Goal: Task Accomplishment & Management: Use online tool/utility

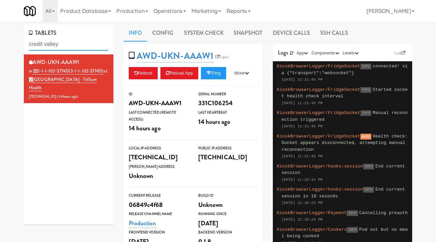
click at [68, 45] on input "credit valley" at bounding box center [68, 44] width 79 height 13
type input "markham"
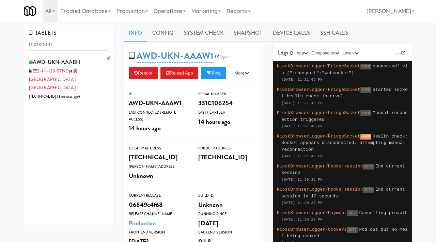
click at [86, 65] on div "AWD-UKN-AAABH in 3-1-1-120-STND at Markham Campus - York University 206.0.69.33…" at bounding box center [68, 79] width 79 height 44
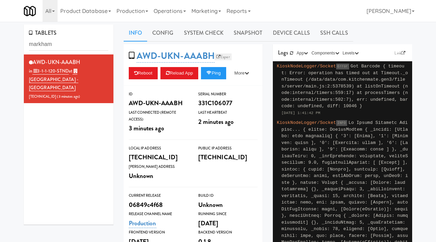
click at [222, 59] on link "Esper" at bounding box center [223, 56] width 17 height 7
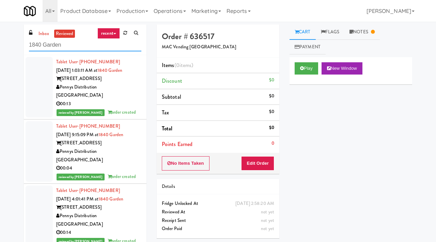
click at [66, 44] on input "1840 Garden" at bounding box center [85, 45] width 112 height 13
type input "markham"
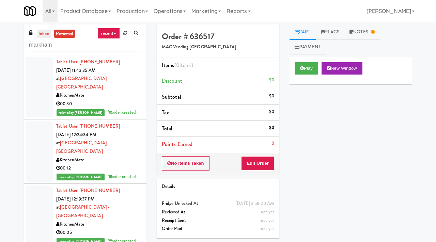
click at [48, 37] on link "inbox" at bounding box center [44, 34] width 14 height 9
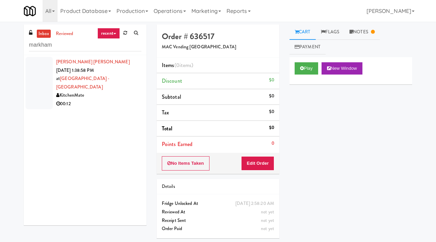
click at [121, 100] on div "00:12" at bounding box center [98, 104] width 85 height 9
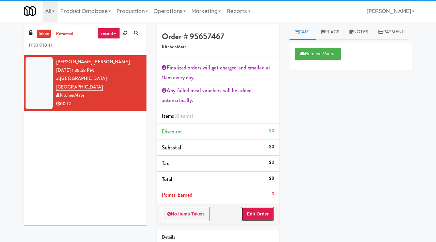
click at [262, 216] on button "Edit Order" at bounding box center [257, 214] width 33 height 14
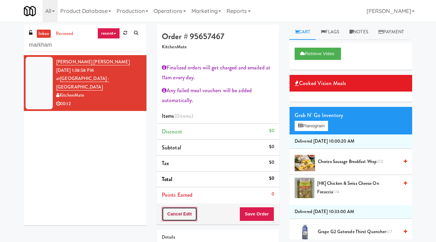
click at [186, 213] on button "Cancel Edit" at bounding box center [179, 214] width 35 height 14
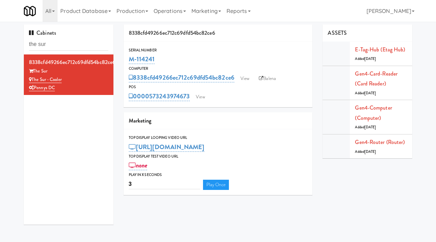
scroll to position [20, 0]
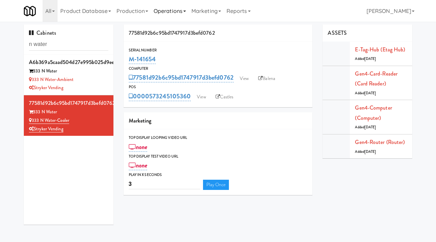
click at [167, 13] on link "Operations" at bounding box center [170, 11] width 38 height 22
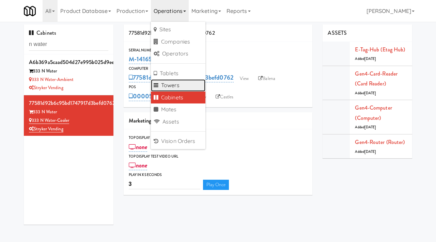
click at [170, 84] on link "Towers" at bounding box center [178, 85] width 55 height 12
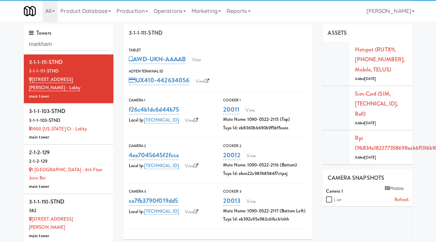
type input "markham"
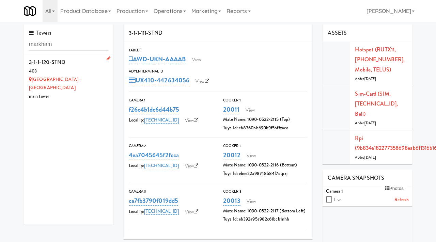
click at [91, 60] on div "3-1-1-120-STND" at bounding box center [68, 62] width 79 height 10
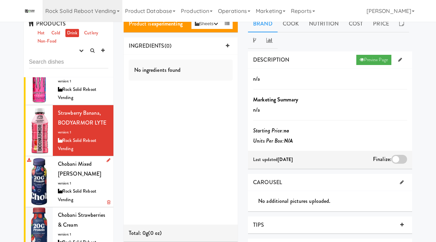
scroll to position [358, 0]
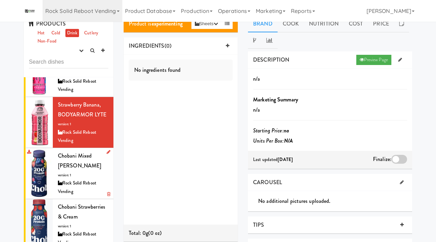
click at [74, 168] on div "Chobani Mixed Berry Vanilla version: 1 Rock Solid Reboot Vending" at bounding box center [83, 173] width 50 height 45
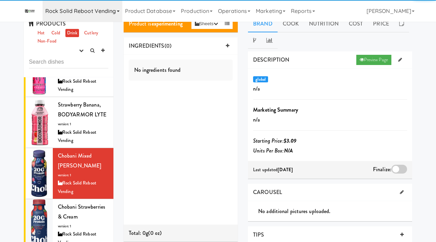
click at [108, 9] on link "Rock Solid Reboot Vending" at bounding box center [83, 11] width 80 height 22
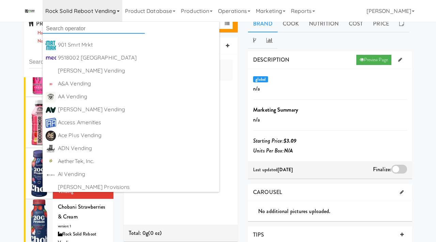
click at [73, 26] on input "text" at bounding box center [94, 29] width 102 height 10
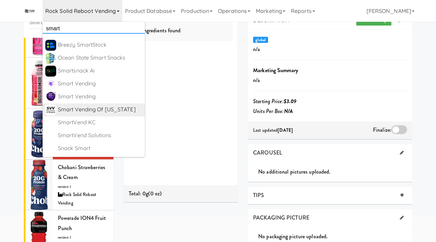
scroll to position [50, 0]
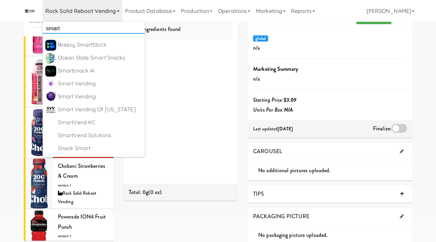
click at [80, 31] on input "smart" at bounding box center [94, 29] width 102 height 10
type input "on demand"
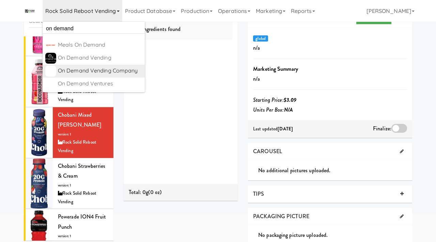
click at [87, 73] on div "On Demand Vending Company" at bounding box center [100, 71] width 84 height 10
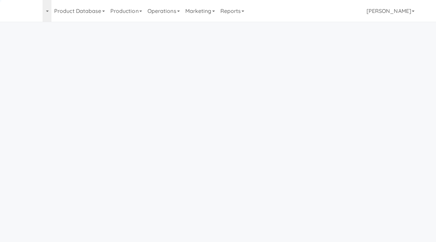
scroll to position [22, 0]
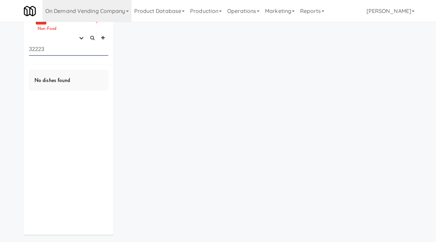
drag, startPoint x: 63, startPoint y: 52, endPoint x: 27, endPoint y: 51, distance: 35.4
click at [27, 51] on div "PRODUCTS Hot Cold Drink Cutlery Non-Food experimenting finalized shipped discon…" at bounding box center [69, 34] width 90 height 62
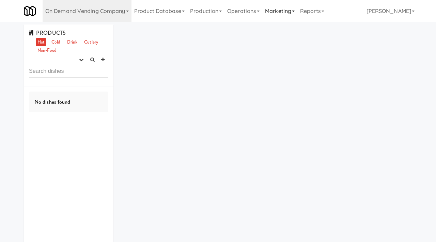
click at [285, 11] on link "Marketing" at bounding box center [279, 11] width 35 height 22
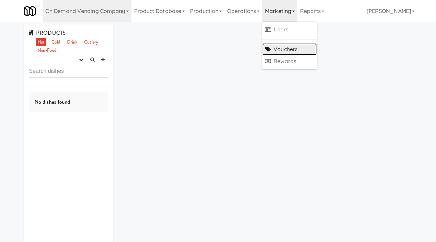
click at [282, 49] on link "Vouchers" at bounding box center [289, 49] width 55 height 12
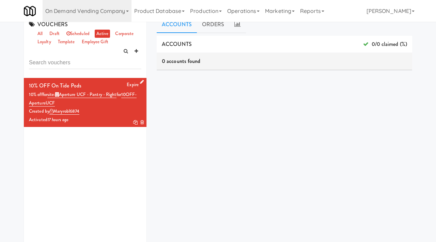
scroll to position [9, 0]
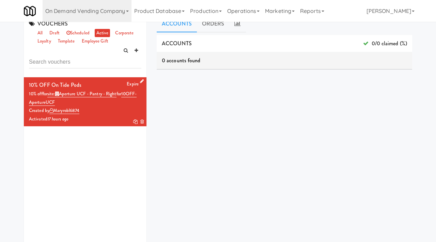
click at [142, 81] on icon at bounding box center [142, 81] width 4 height 4
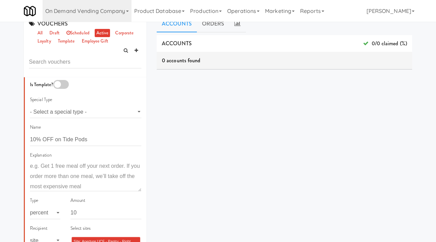
scroll to position [0, 0]
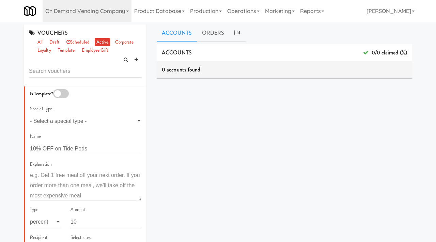
click at [183, 109] on div "ACCOUNTS 0/0 claimed (%) 0 accounts found ORDERS 0 orders found dashboard/99" at bounding box center [285, 172] width 256 height 256
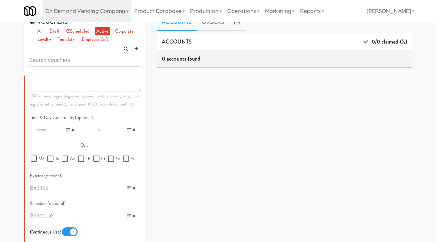
scroll to position [57, 0]
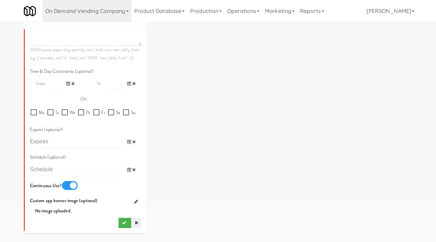
click at [138, 225] on link at bounding box center [136, 223] width 10 height 10
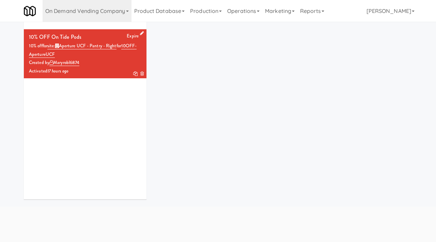
click at [134, 75] on icon at bounding box center [135, 74] width 4 height 4
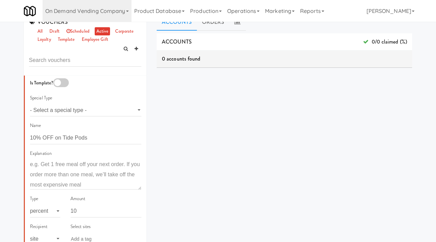
scroll to position [57, 0]
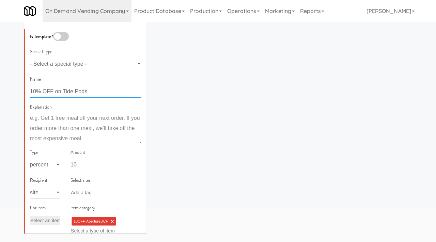
drag, startPoint x: 94, startPoint y: 91, endPoint x: 63, endPoint y: 91, distance: 31.0
click at [63, 91] on input "10% OFF on Tide Pods" at bounding box center [85, 92] width 111 height 13
type input "10% OFF on Selected Items at Essex"
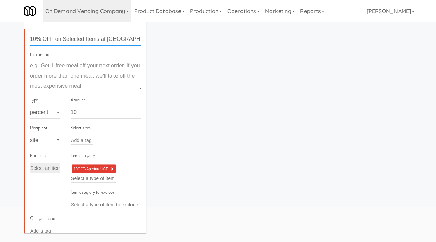
scroll to position [71, 0]
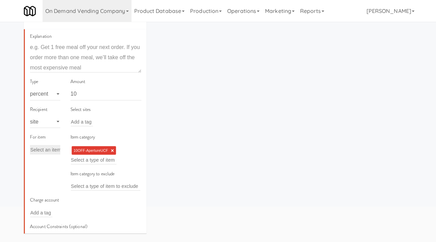
click at [111, 149] on link "×" at bounding box center [112, 151] width 3 height 6
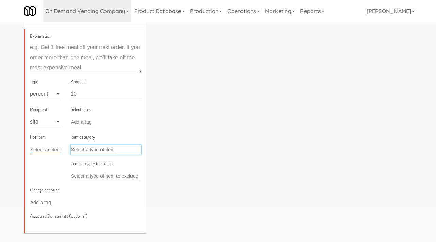
click at [57, 149] on input "text" at bounding box center [46, 149] width 32 height 9
click at [79, 148] on input "text" at bounding box center [94, 149] width 46 height 9
type input "e"
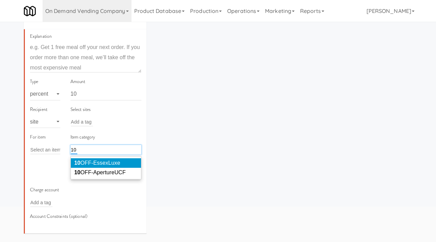
type input "10"
click at [105, 163] on span "10 OFF-EssexLuxe" at bounding box center [97, 163] width 46 height 6
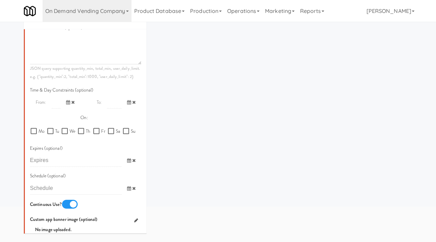
scroll to position [398, 0]
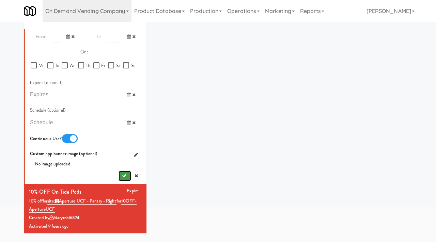
click at [120, 175] on button "submit" at bounding box center [125, 176] width 13 height 10
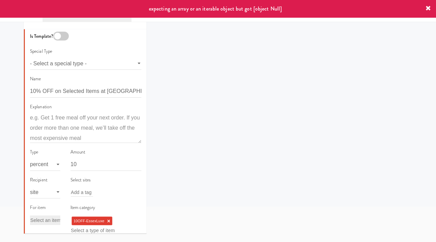
scroll to position [0, 0]
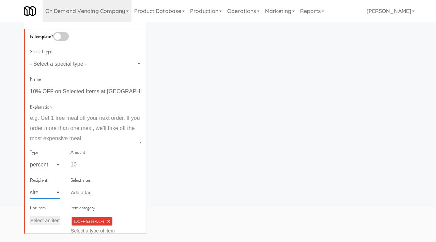
click at [50, 195] on select "- Select a type - user site company" at bounding box center [45, 192] width 30 height 13
click at [30, 186] on select "- Select a type - user site company" at bounding box center [45, 192] width 30 height 13
click at [76, 193] on input "text" at bounding box center [82, 192] width 22 height 9
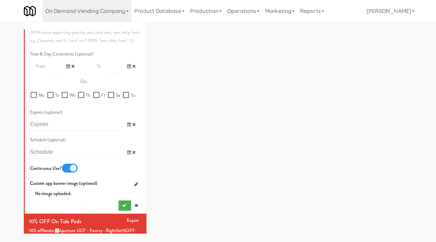
scroll to position [398, 0]
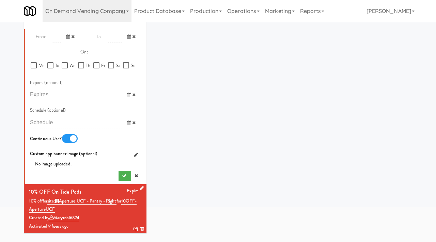
click at [141, 187] on icon at bounding box center [142, 188] width 4 height 4
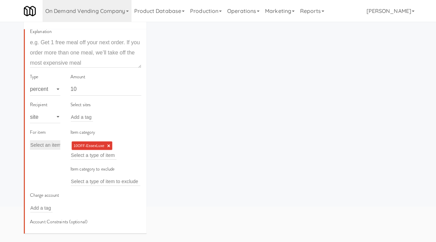
scroll to position [43, 0]
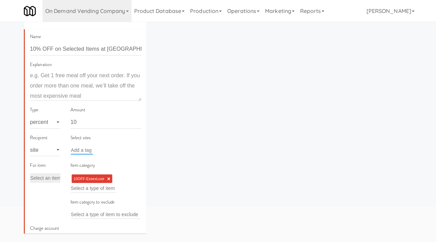
click at [92, 150] on input "text" at bounding box center [82, 150] width 22 height 9
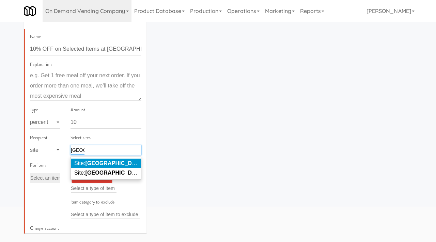
type input "essex"
click at [101, 165] on em "Essex" at bounding box center [115, 163] width 59 height 6
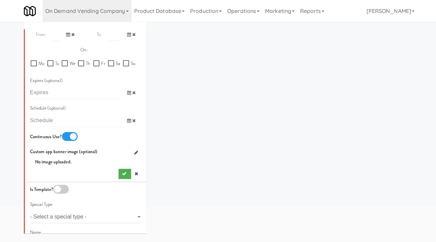
scroll to position [422, 0]
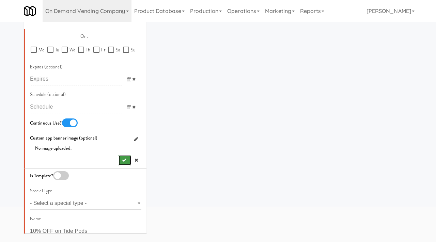
click at [123, 160] on icon "submit" at bounding box center [124, 160] width 4 height 4
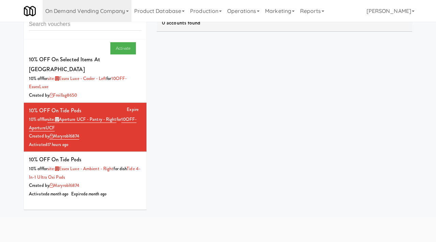
scroll to position [44, 0]
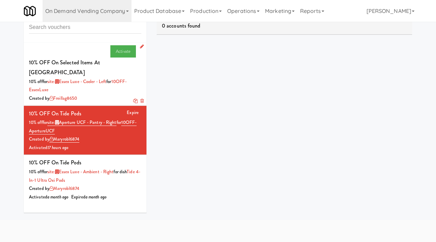
click at [120, 94] on div "Created by freillag8650" at bounding box center [85, 98] width 112 height 9
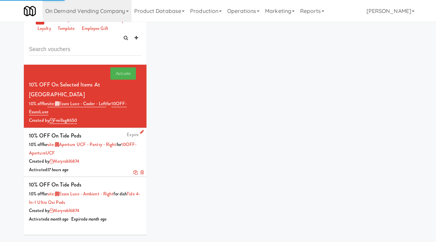
scroll to position [44, 0]
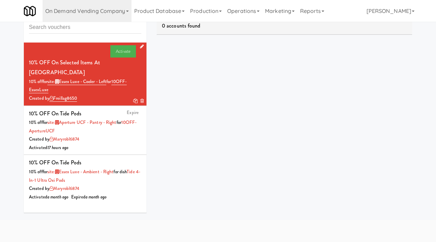
click at [134, 99] on icon at bounding box center [135, 101] width 4 height 4
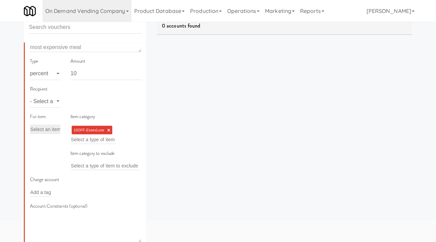
scroll to position [96, 0]
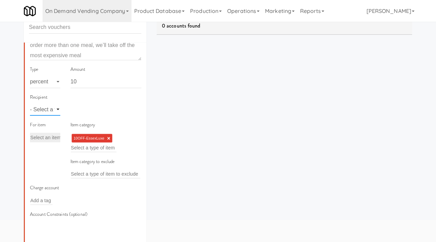
click at [56, 112] on select "- Select a type - user site company" at bounding box center [45, 109] width 30 height 13
select select "string:site"
click at [30, 103] on select "- Select a type - user site company" at bounding box center [45, 109] width 30 height 13
click at [79, 109] on input "text" at bounding box center [82, 109] width 22 height 9
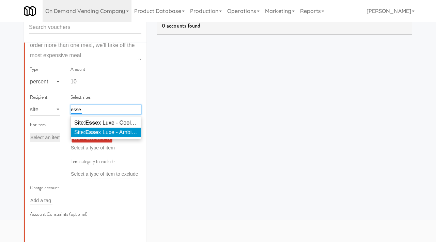
type input "esse"
click at [96, 132] on em "Esse" at bounding box center [92, 132] width 13 height 6
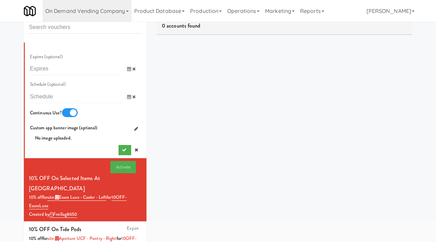
scroll to position [454, 0]
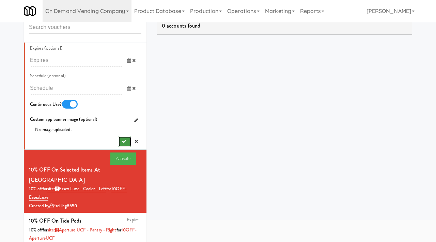
click at [120, 143] on button "submit" at bounding box center [125, 142] width 13 height 10
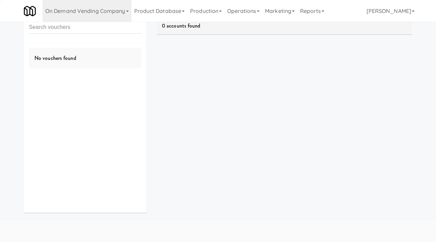
scroll to position [0, 0]
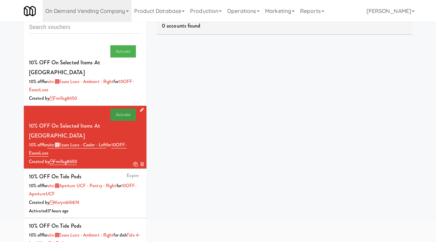
click at [126, 109] on link "Activate" at bounding box center [123, 115] width 26 height 12
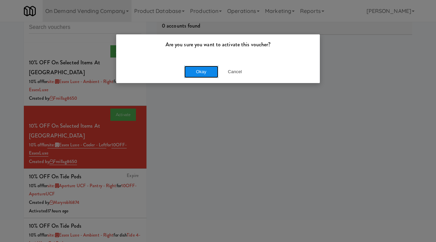
click at [190, 68] on button "Okay" at bounding box center [201, 72] width 34 height 12
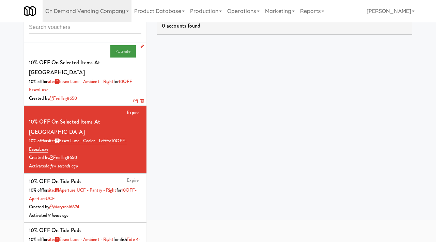
click at [116, 52] on link "Activate" at bounding box center [123, 51] width 26 height 12
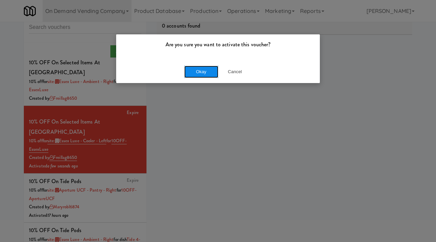
click at [195, 71] on button "Okay" at bounding box center [201, 72] width 34 height 12
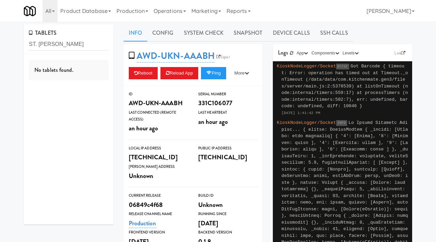
click at [39, 46] on input "ST. [PERSON_NAME]" at bounding box center [68, 44] width 79 height 13
type input "ST [PERSON_NAME]"
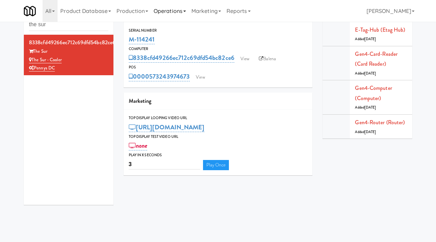
scroll to position [20, 0]
click at [171, 12] on link "Operations" at bounding box center [170, 11] width 38 height 22
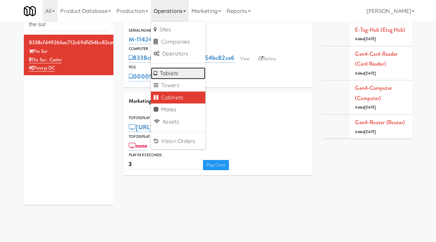
click at [167, 73] on link "Tablets" at bounding box center [178, 73] width 55 height 12
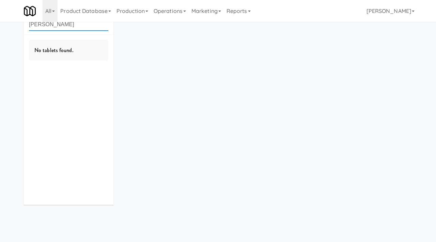
type input "joseph"
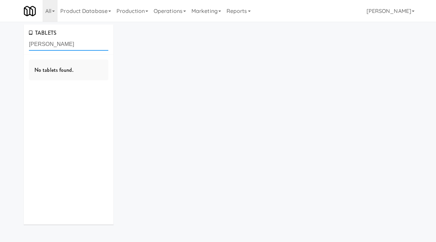
click at [68, 49] on input "joseph" at bounding box center [68, 44] width 79 height 13
click at [174, 11] on link "Operations" at bounding box center [170, 11] width 38 height 22
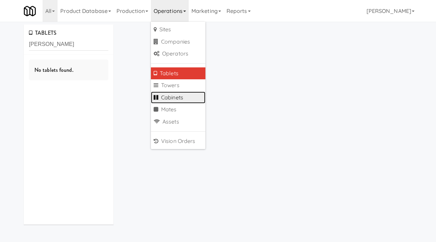
click at [172, 95] on link "Cabinets" at bounding box center [178, 98] width 55 height 12
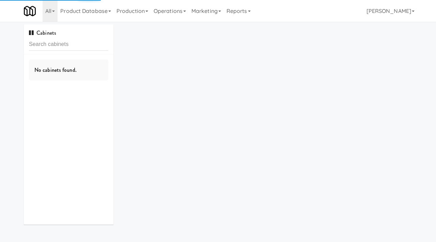
click at [63, 46] on input "text" at bounding box center [68, 44] width 79 height 13
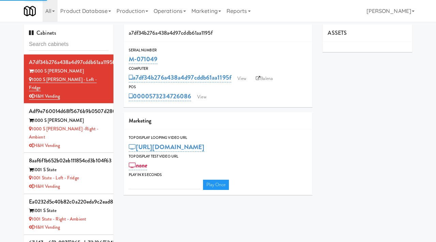
type input "3"
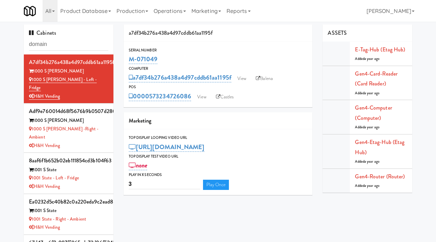
type input "domain"
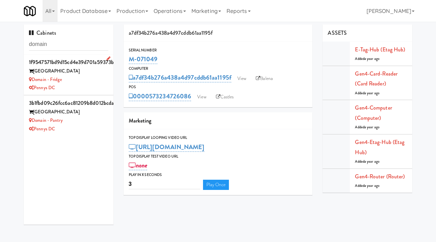
click at [91, 82] on div "Domain - Fridge" at bounding box center [68, 80] width 79 height 9
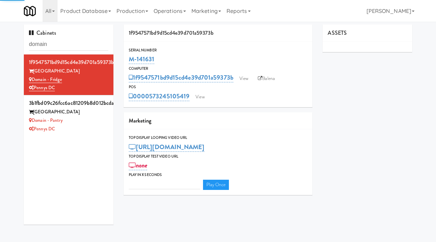
type input "3"
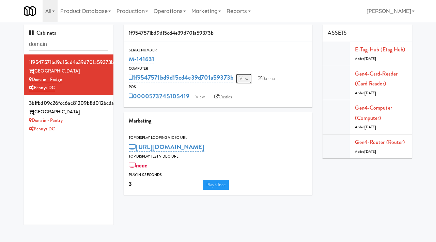
click at [245, 78] on link "View" at bounding box center [244, 79] width 16 height 10
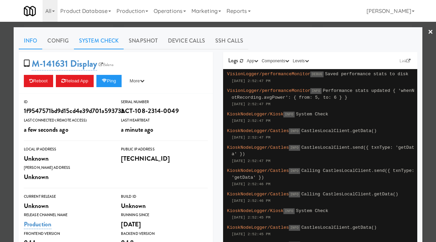
click at [99, 38] on link "System Check" at bounding box center [99, 40] width 50 height 17
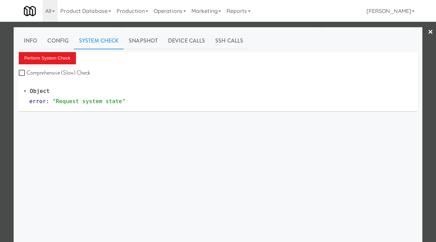
click at [2, 64] on div at bounding box center [218, 121] width 436 height 242
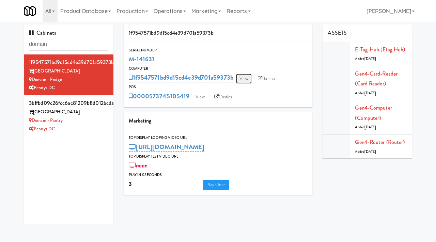
click at [245, 78] on link "View" at bounding box center [244, 79] width 16 height 10
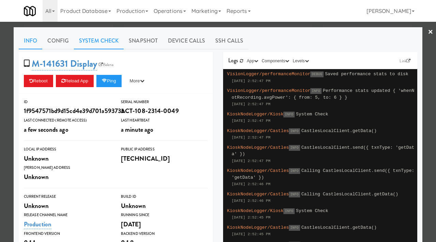
click at [101, 40] on link "System Check" at bounding box center [99, 40] width 50 height 17
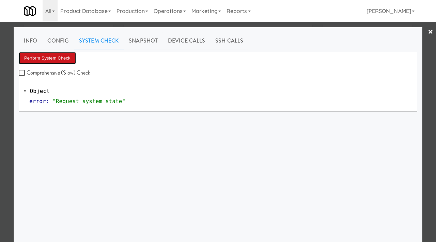
click at [63, 54] on button "Perform System Check" at bounding box center [47, 58] width 57 height 12
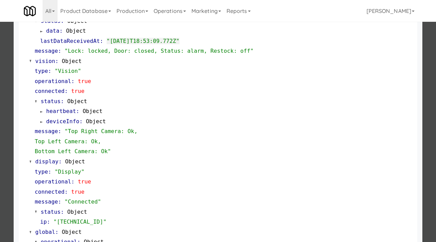
scroll to position [228, 0]
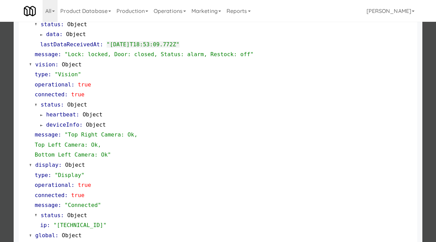
click at [5, 126] on div at bounding box center [218, 121] width 436 height 242
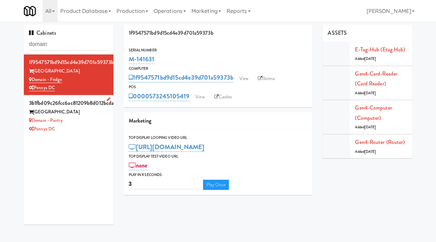
click at [95, 118] on div "Domain - Pantry" at bounding box center [68, 121] width 79 height 9
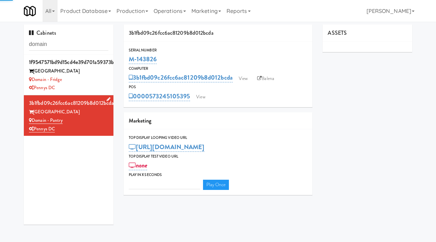
type input "3"
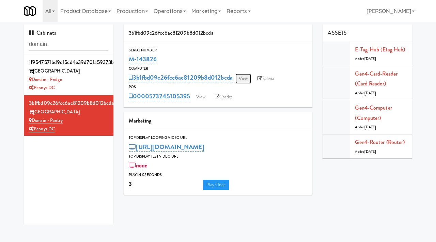
click at [245, 80] on link "View" at bounding box center [243, 79] width 16 height 10
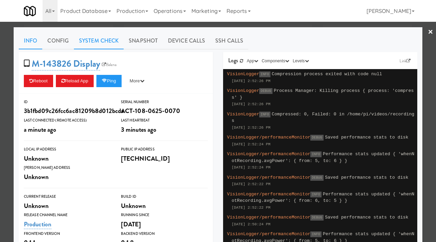
click at [105, 41] on link "System Check" at bounding box center [99, 40] width 50 height 17
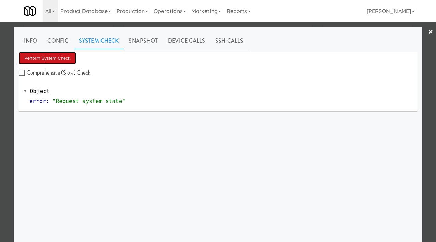
click at [44, 53] on button "Perform System Check" at bounding box center [47, 58] width 57 height 12
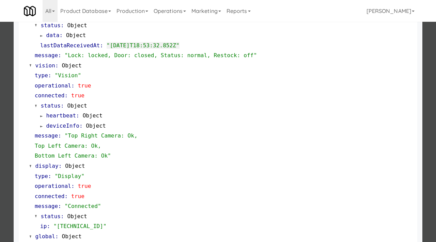
scroll to position [228, 0]
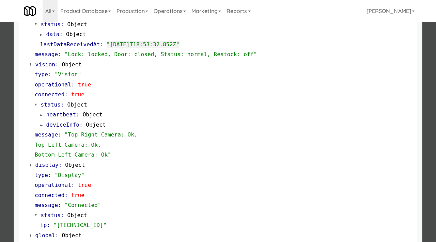
click at [5, 148] on div at bounding box center [218, 121] width 436 height 242
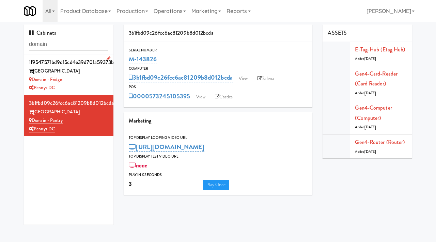
click at [83, 81] on div "Domain - Fridge" at bounding box center [68, 80] width 79 height 9
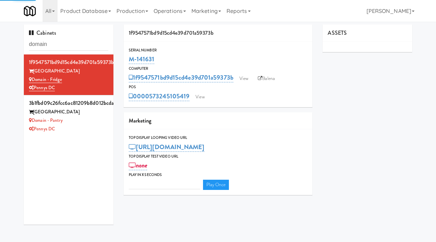
type input "3"
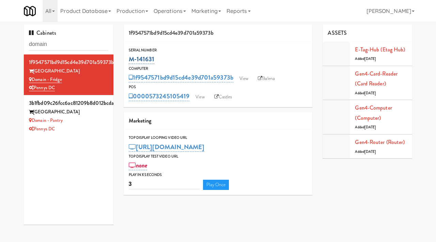
drag, startPoint x: 158, startPoint y: 60, endPoint x: 129, endPoint y: 61, distance: 29.3
click at [129, 61] on div "M-141631" at bounding box center [218, 59] width 179 height 12
copy link "M-141631"
click at [243, 78] on link "View" at bounding box center [244, 79] width 16 height 10
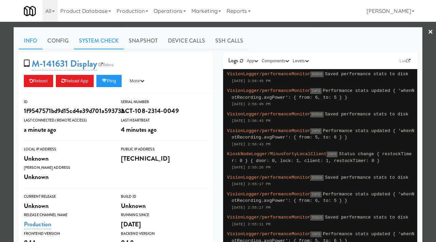
click at [109, 40] on link "System Check" at bounding box center [99, 40] width 50 height 17
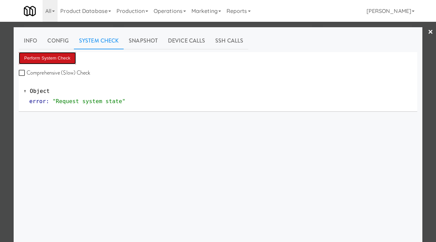
click at [47, 62] on button "Perform System Check" at bounding box center [47, 58] width 57 height 12
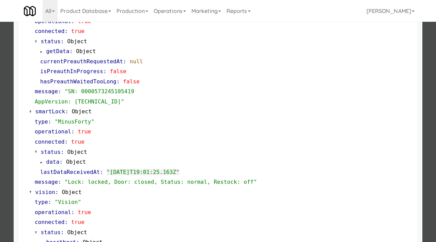
scroll to position [102, 0]
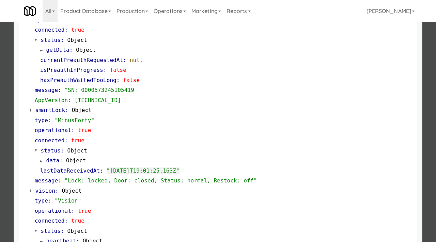
click at [0, 96] on div at bounding box center [218, 121] width 436 height 242
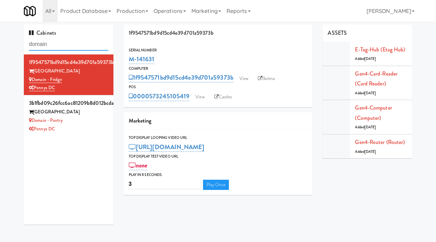
click at [71, 45] on input "domain" at bounding box center [68, 44] width 79 height 13
type input "gallery"
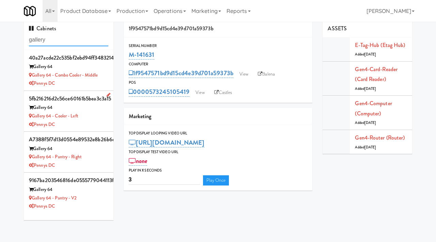
scroll to position [7, 0]
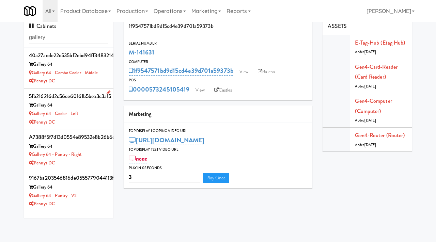
click at [88, 116] on div "Gallery 64 - Cooler - Left" at bounding box center [68, 114] width 79 height 9
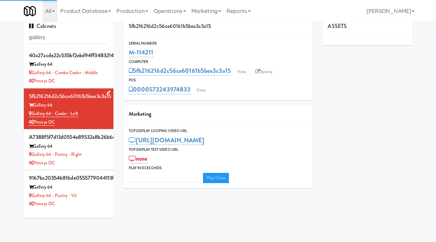
type input "3"
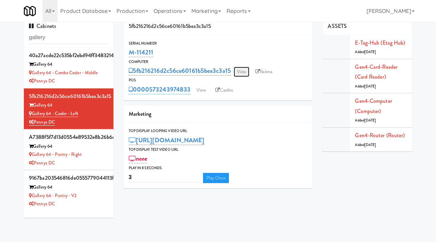
click at [247, 73] on link "View" at bounding box center [242, 72] width 16 height 10
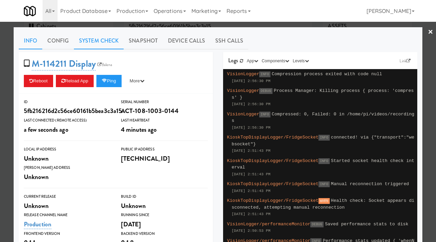
click at [103, 42] on link "System Check" at bounding box center [99, 40] width 50 height 17
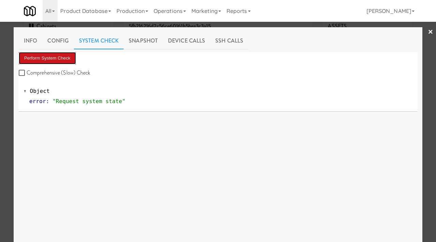
click at [64, 61] on button "Perform System Check" at bounding box center [47, 58] width 57 height 12
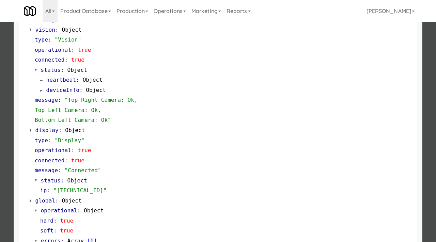
scroll to position [287, 0]
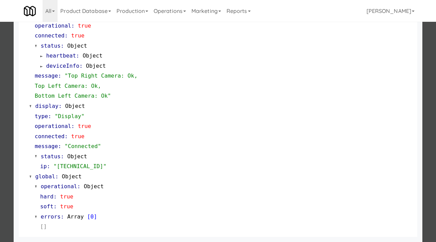
click at [9, 157] on div at bounding box center [218, 121] width 436 height 242
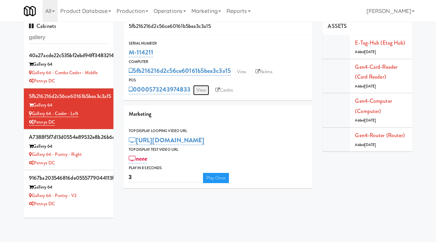
click at [200, 89] on link "View" at bounding box center [201, 90] width 16 height 10
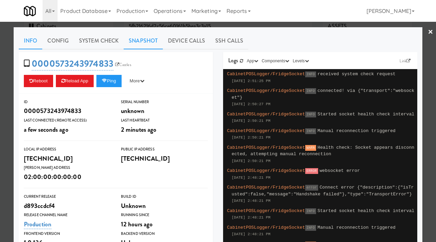
click at [136, 37] on link "Snapshot" at bounding box center [143, 40] width 39 height 17
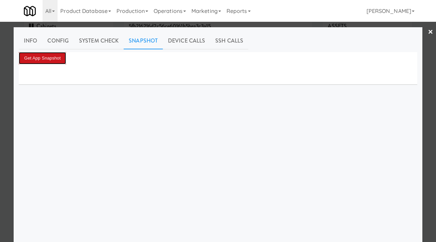
click at [52, 60] on button "Get App Snapshot" at bounding box center [42, 58] width 47 height 12
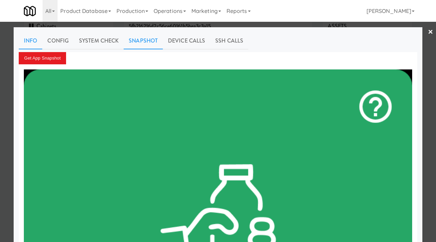
click at [32, 41] on link "Info" at bounding box center [31, 40] width 24 height 17
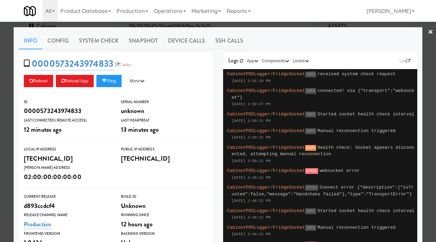
click at [0, 65] on div at bounding box center [218, 121] width 436 height 242
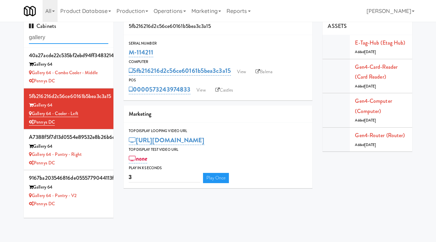
click at [55, 42] on input "gallery" at bounding box center [68, 37] width 79 height 13
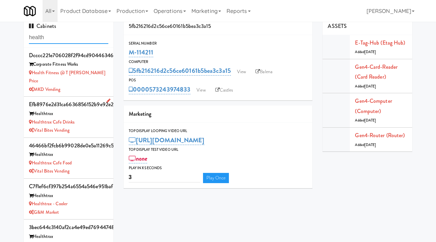
scroll to position [41, 0]
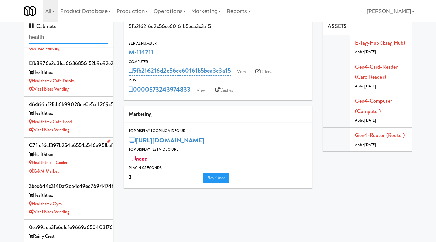
type input "health"
click at [79, 159] on div "Healthtrax - Cooler" at bounding box center [68, 163] width 79 height 9
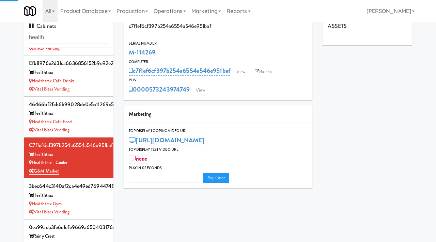
type input "3"
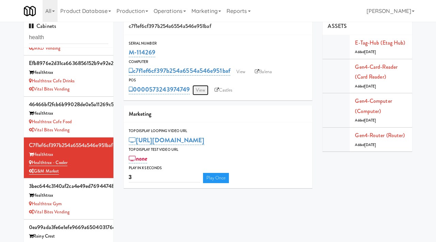
click at [199, 88] on link "View" at bounding box center [201, 90] width 16 height 10
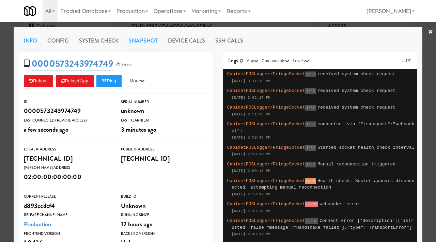
click at [142, 41] on link "Snapshot" at bounding box center [143, 40] width 39 height 17
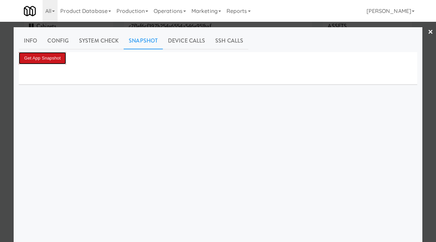
click at [56, 60] on button "Get App Snapshot" at bounding box center [42, 58] width 47 height 12
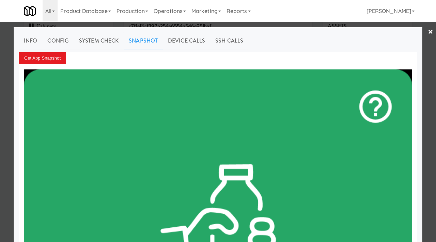
click at [1, 108] on div at bounding box center [218, 121] width 436 height 242
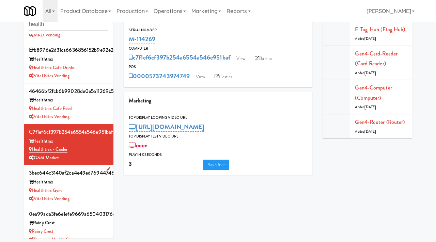
scroll to position [22, 0]
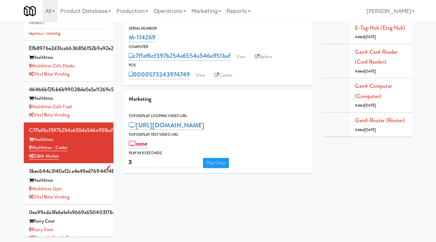
click at [87, 193] on div "Vital Bites Vending" at bounding box center [68, 197] width 79 height 9
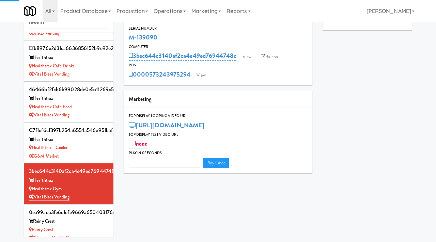
type input "3"
click at [202, 77] on link "View" at bounding box center [201, 75] width 16 height 10
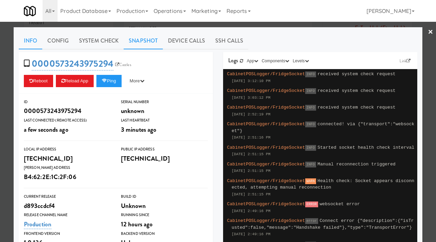
click at [140, 37] on link "Snapshot" at bounding box center [143, 40] width 39 height 17
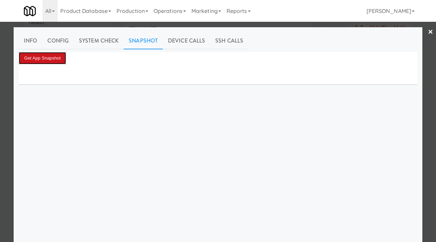
click at [63, 56] on button "Get App Snapshot" at bounding box center [42, 58] width 47 height 12
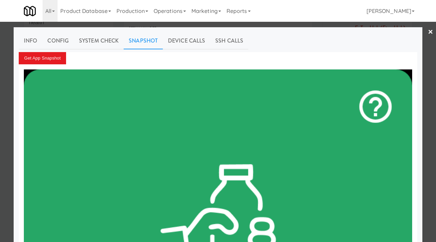
click at [3, 88] on div at bounding box center [218, 121] width 436 height 242
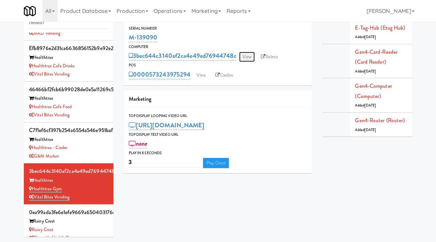
click at [249, 55] on link "View" at bounding box center [247, 57] width 16 height 10
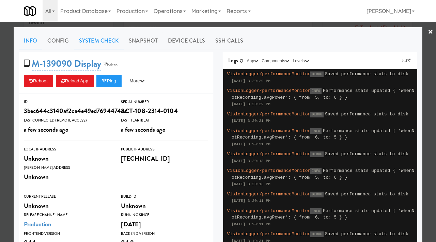
click at [114, 33] on link "System Check" at bounding box center [99, 40] width 50 height 17
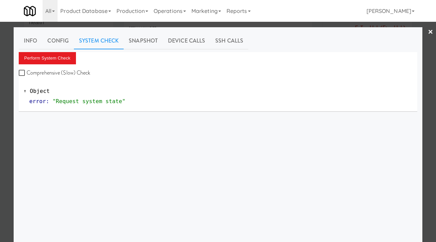
click at [49, 64] on div "Perform System Check Comprehensive (Slow) Check" at bounding box center [218, 65] width 399 height 26
click at [44, 57] on button "Perform System Check" at bounding box center [47, 58] width 57 height 12
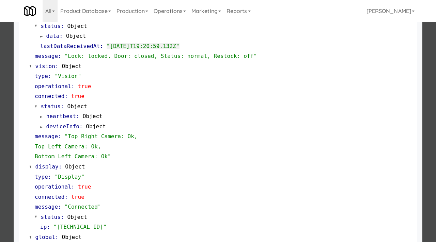
scroll to position [232, 0]
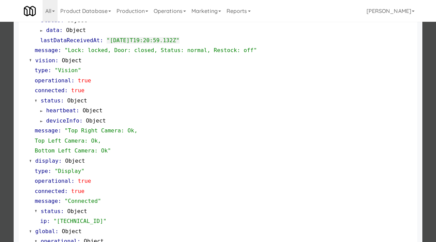
click at [0, 146] on div at bounding box center [218, 121] width 436 height 242
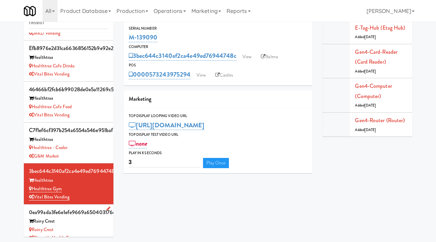
click at [72, 226] on div "Rainy Crest" at bounding box center [68, 230] width 79 height 9
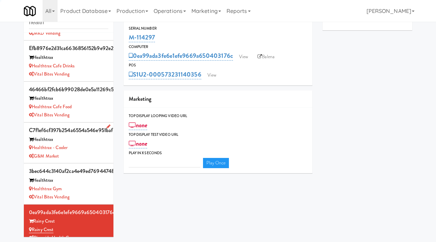
type input "3"
click at [92, 152] on div "G&M Market" at bounding box center [68, 156] width 79 height 9
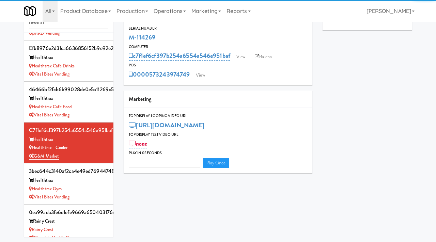
type input "3"
click at [243, 60] on link "View" at bounding box center [241, 57] width 16 height 10
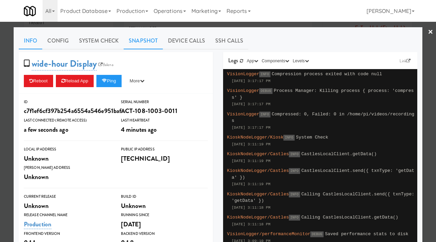
click at [141, 47] on link "Snapshot" at bounding box center [143, 40] width 39 height 17
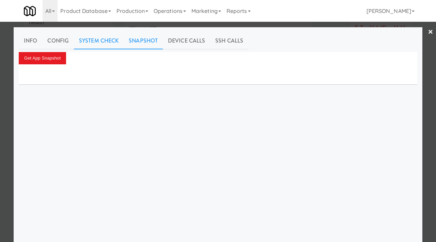
click at [106, 42] on link "System Check" at bounding box center [99, 40] width 50 height 17
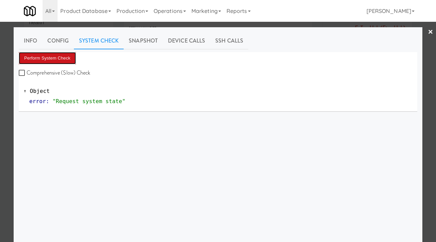
click at [53, 60] on button "Perform System Check" at bounding box center [47, 58] width 57 height 12
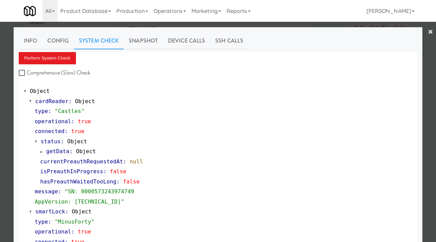
click at [9, 129] on div at bounding box center [218, 121] width 436 height 242
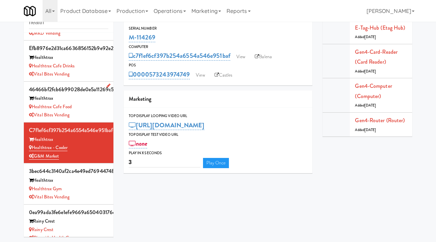
click at [89, 103] on div "Healthtrax Cafe Food" at bounding box center [68, 107] width 79 height 9
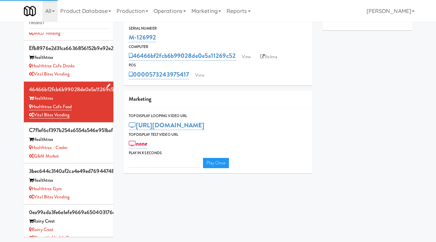
type input "3"
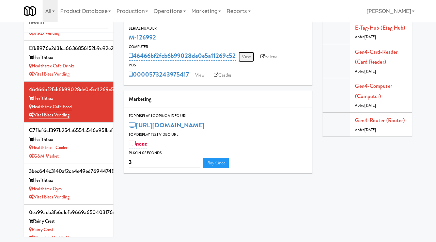
click at [249, 56] on link "View" at bounding box center [247, 57] width 16 height 10
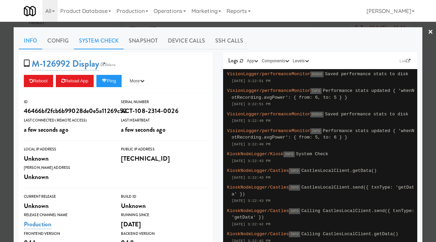
click at [98, 45] on link "System Check" at bounding box center [99, 40] width 50 height 17
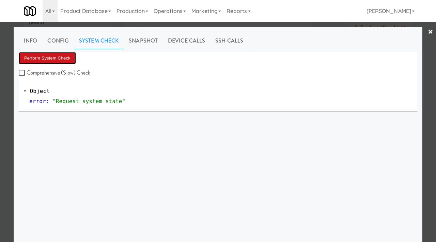
click at [54, 56] on button "Perform System Check" at bounding box center [47, 58] width 57 height 12
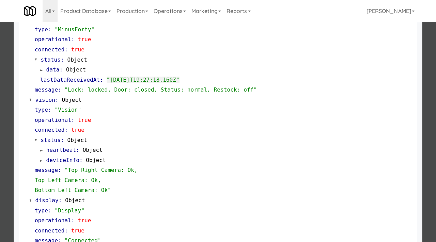
scroll to position [287, 0]
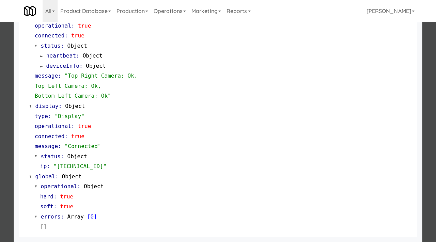
click at [4, 120] on div at bounding box center [218, 121] width 436 height 242
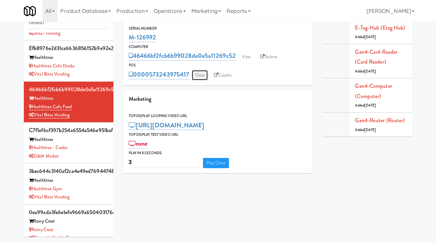
click at [199, 73] on link "View" at bounding box center [200, 75] width 16 height 10
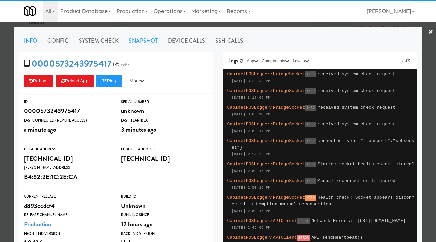
click at [150, 39] on link "Snapshot" at bounding box center [143, 40] width 39 height 17
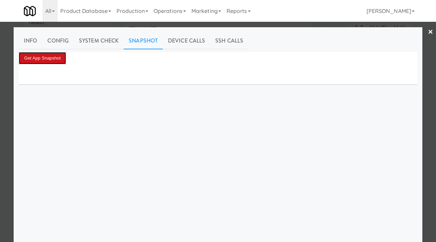
click at [47, 62] on button "Get App Snapshot" at bounding box center [42, 58] width 47 height 12
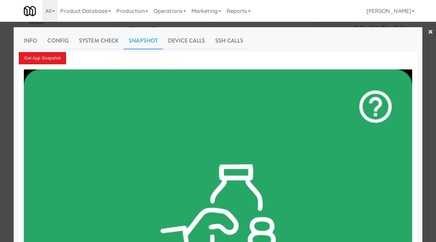
click at [0, 91] on div at bounding box center [218, 121] width 436 height 242
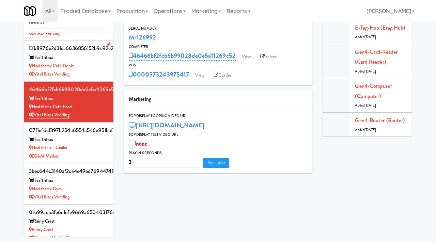
click at [90, 70] on div "Vital Bites Vending" at bounding box center [68, 74] width 79 height 9
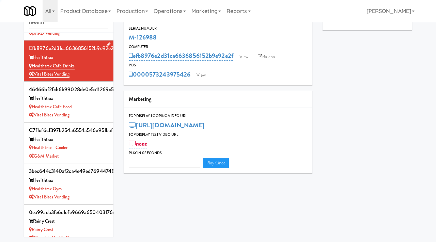
type input "3"
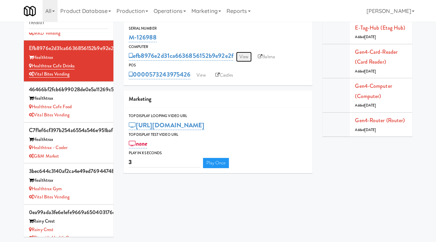
click at [248, 57] on link "View" at bounding box center [244, 57] width 16 height 10
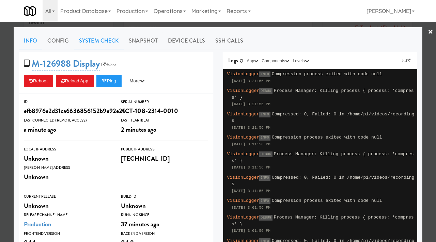
click at [101, 40] on link "System Check" at bounding box center [99, 40] width 50 height 17
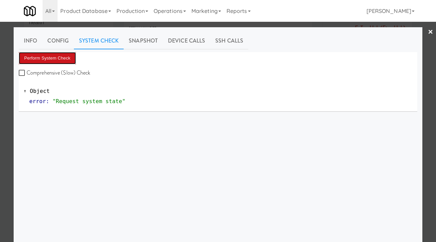
click at [56, 59] on button "Perform System Check" at bounding box center [47, 58] width 57 height 12
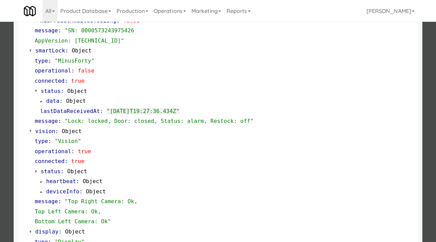
scroll to position [287, 0]
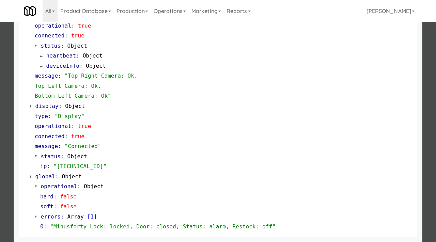
click at [0, 154] on div at bounding box center [218, 121] width 436 height 242
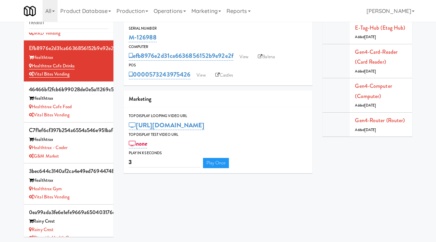
click at [164, 33] on div "M-126988" at bounding box center [218, 38] width 179 height 12
drag, startPoint x: 162, startPoint y: 39, endPoint x: 129, endPoint y: 36, distance: 33.2
click at [129, 36] on div "M-126988" at bounding box center [218, 38] width 179 height 12
copy link "M-126988"
click at [239, 56] on link "View" at bounding box center [244, 57] width 16 height 10
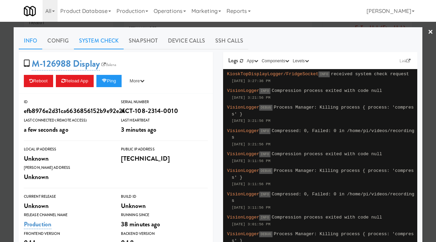
click at [91, 42] on link "System Check" at bounding box center [99, 40] width 50 height 17
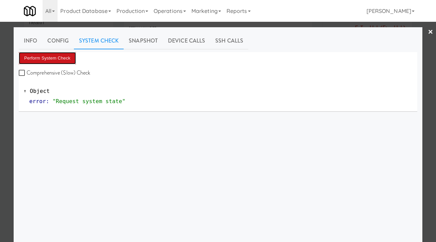
click at [50, 57] on button "Perform System Check" at bounding box center [47, 58] width 57 height 12
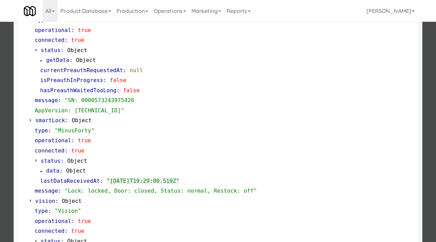
scroll to position [95, 0]
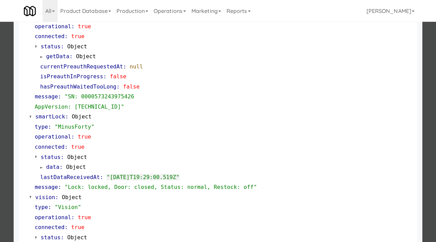
click at [3, 142] on div at bounding box center [218, 121] width 436 height 242
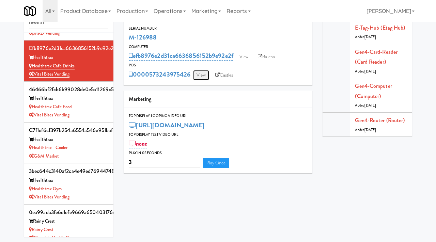
click at [202, 78] on link "View" at bounding box center [201, 75] width 16 height 10
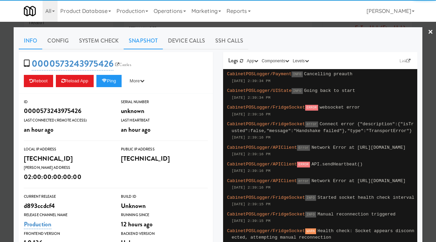
click at [137, 42] on link "Snapshot" at bounding box center [143, 40] width 39 height 17
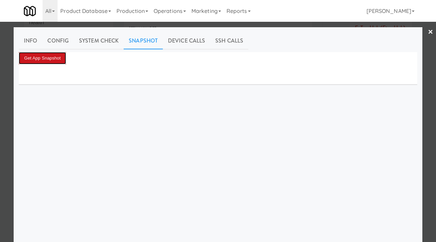
click at [50, 57] on button "Get App Snapshot" at bounding box center [42, 58] width 47 height 12
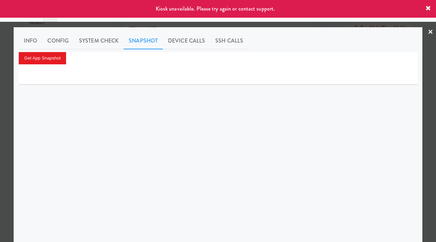
click at [3, 80] on div at bounding box center [218, 121] width 436 height 242
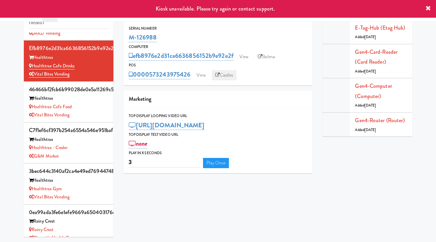
click at [233, 79] on link "Castles" at bounding box center [224, 75] width 25 height 10
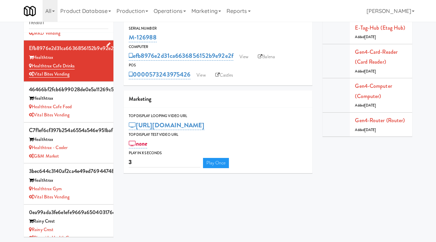
scroll to position [21, 0]
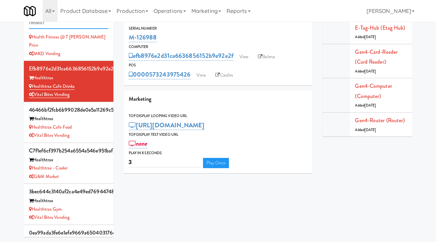
click at [67, 27] on input "health" at bounding box center [68, 22] width 79 height 13
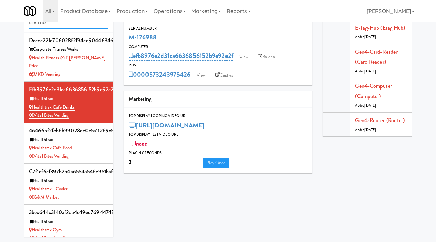
type input "the mo"
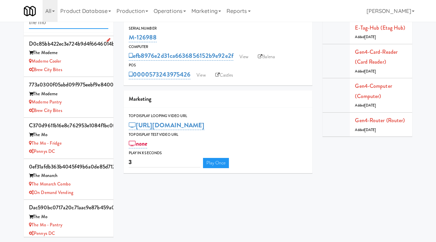
scroll to position [38, 0]
click at [76, 144] on div "The Mo - Fridge" at bounding box center [68, 143] width 79 height 9
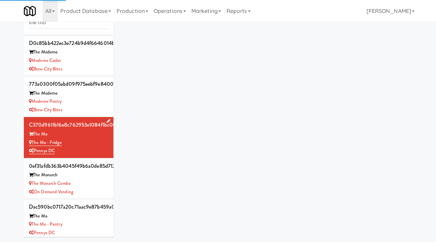
scroll to position [41, 0]
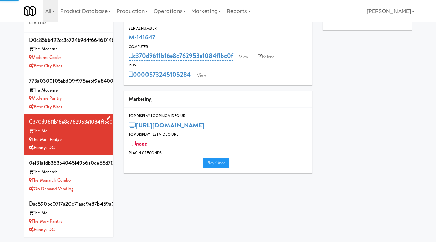
type input "3"
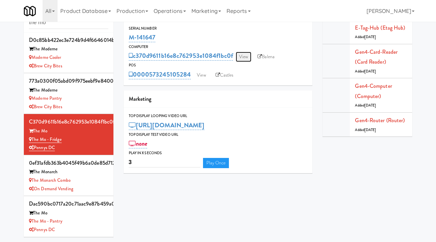
click at [242, 57] on link "View" at bounding box center [244, 57] width 16 height 10
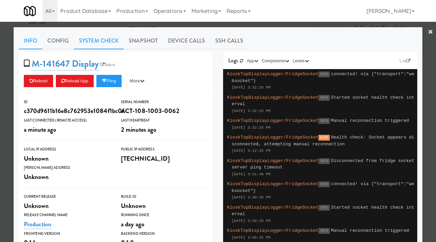
click at [96, 40] on link "System Check" at bounding box center [99, 40] width 50 height 17
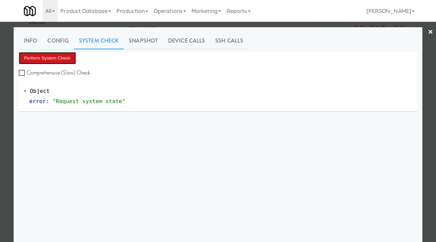
click at [58, 59] on button "Perform System Check" at bounding box center [47, 58] width 57 height 12
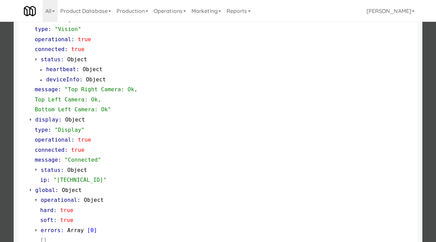
scroll to position [287, 0]
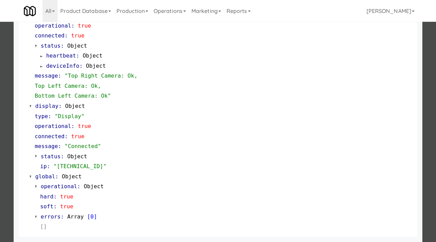
click at [0, 153] on div at bounding box center [218, 121] width 436 height 242
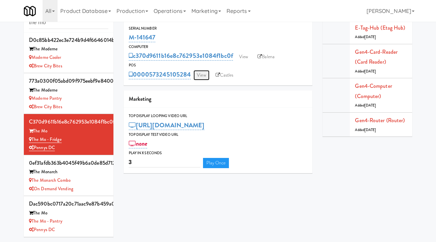
click at [201, 76] on link "View" at bounding box center [202, 75] width 16 height 10
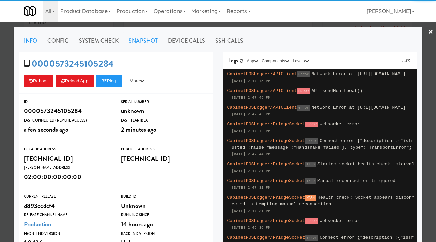
click at [138, 39] on link "Snapshot" at bounding box center [143, 40] width 39 height 17
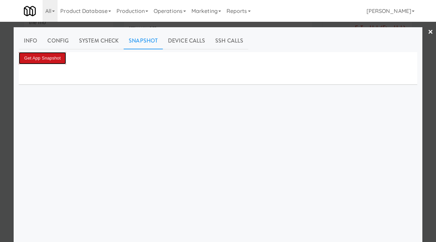
click at [58, 56] on button "Get App Snapshot" at bounding box center [42, 58] width 47 height 12
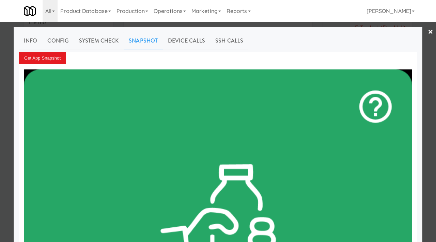
click at [1, 98] on div at bounding box center [218, 121] width 436 height 242
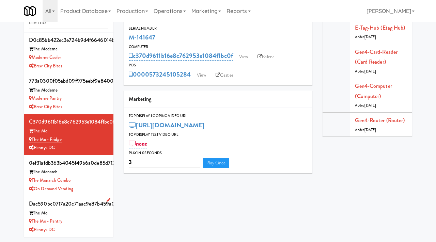
click at [74, 219] on div "The Mo - Pantry" at bounding box center [68, 221] width 79 height 9
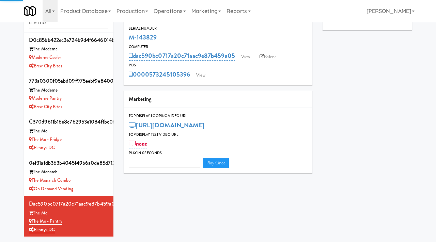
type input "3"
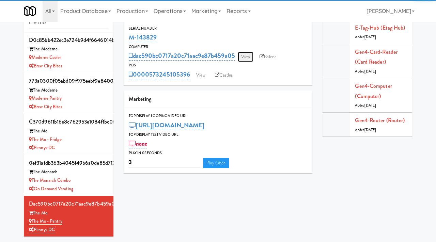
click at [247, 56] on link "View" at bounding box center [246, 57] width 16 height 10
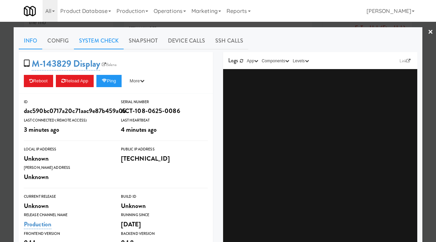
click at [91, 41] on link "System Check" at bounding box center [99, 40] width 50 height 17
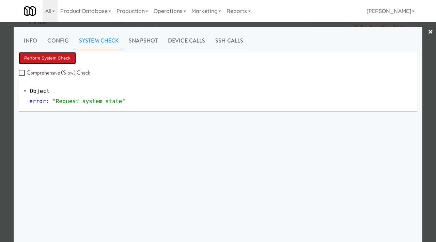
click at [53, 56] on button "Perform System Check" at bounding box center [47, 58] width 57 height 12
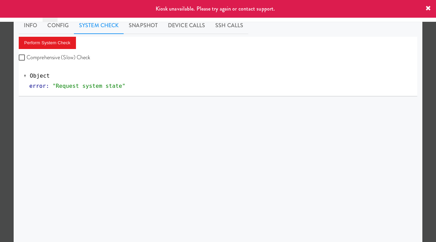
scroll to position [19, 0]
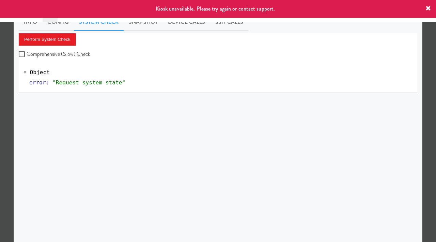
click at [8, 126] on div at bounding box center [218, 121] width 436 height 242
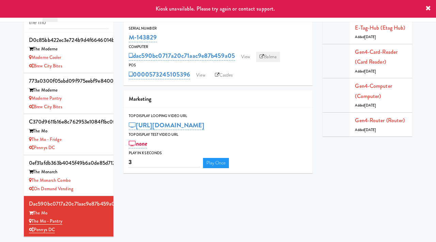
click at [270, 55] on link "Balena" at bounding box center [268, 57] width 24 height 10
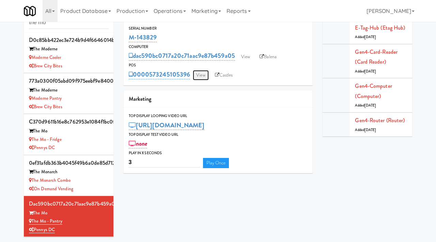
click at [203, 72] on link "View" at bounding box center [201, 75] width 16 height 10
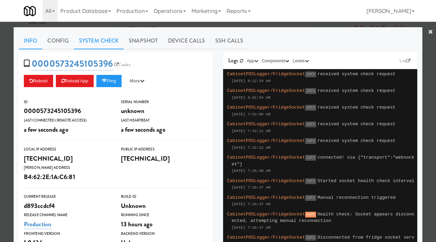
click at [95, 42] on link "System Check" at bounding box center [99, 40] width 50 height 17
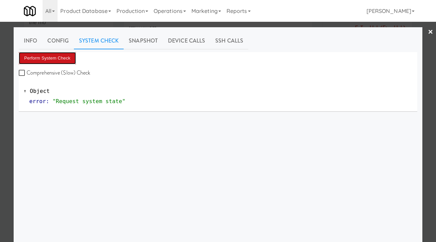
click at [64, 55] on button "Perform System Check" at bounding box center [47, 58] width 57 height 12
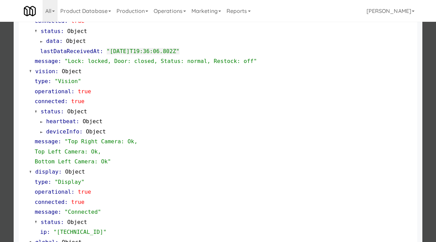
scroll to position [287, 0]
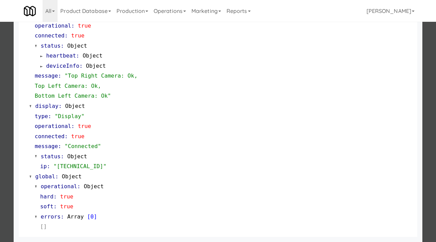
click at [0, 115] on div at bounding box center [218, 121] width 436 height 242
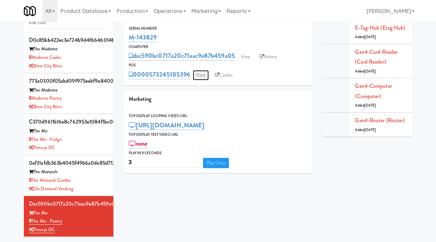
click at [197, 73] on link "View" at bounding box center [201, 75] width 16 height 10
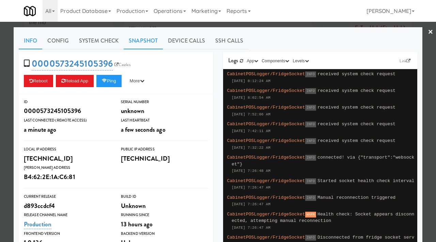
click at [140, 39] on link "Snapshot" at bounding box center [143, 40] width 39 height 17
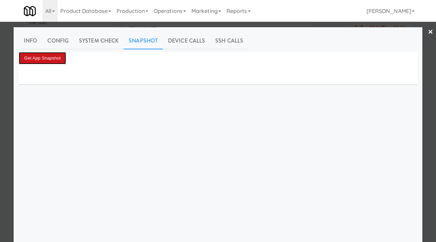
click at [51, 56] on button "Get App Snapshot" at bounding box center [42, 58] width 47 height 12
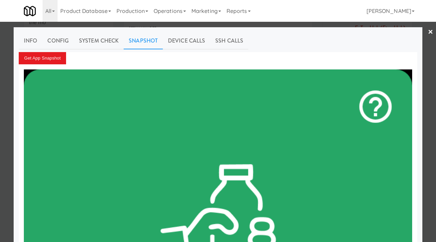
click at [147, 23] on div at bounding box center [218, 121] width 436 height 242
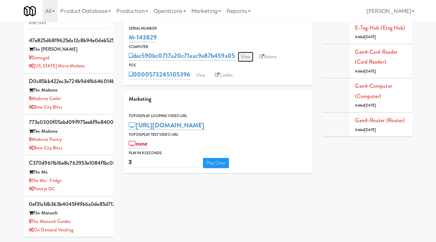
click at [248, 55] on link "View" at bounding box center [246, 57] width 16 height 10
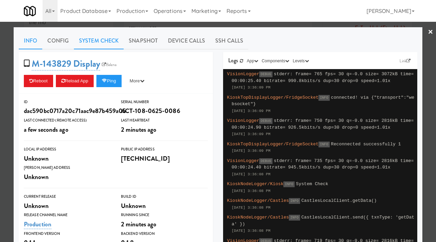
click at [107, 44] on link "System Check" at bounding box center [99, 40] width 50 height 17
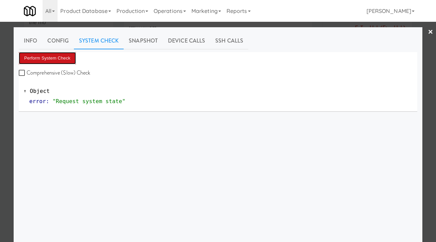
click at [54, 58] on button "Perform System Check" at bounding box center [47, 58] width 57 height 12
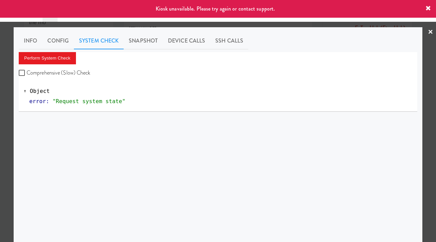
click at [0, 86] on div at bounding box center [218, 121] width 436 height 242
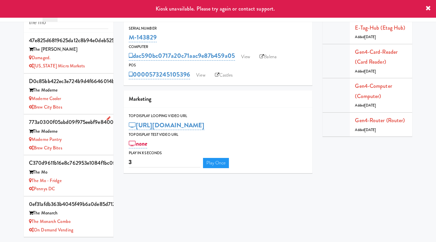
scroll to position [41, 0]
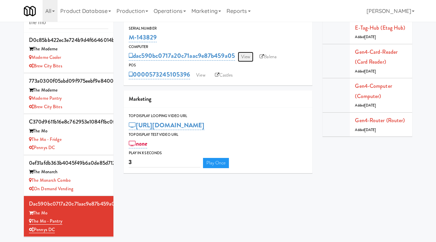
click at [248, 60] on link "View" at bounding box center [246, 57] width 16 height 10
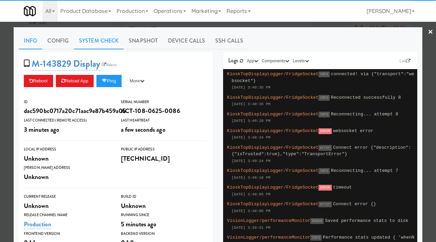
click at [97, 42] on link "System Check" at bounding box center [99, 40] width 50 height 17
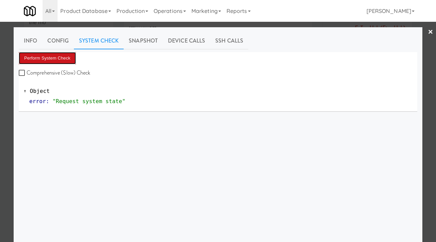
click at [53, 58] on button "Perform System Check" at bounding box center [47, 58] width 57 height 12
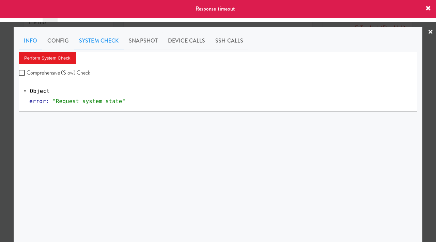
click at [27, 39] on link "Info" at bounding box center [31, 40] width 24 height 17
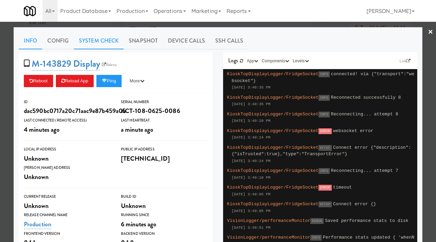
click at [95, 41] on link "System Check" at bounding box center [99, 40] width 50 height 17
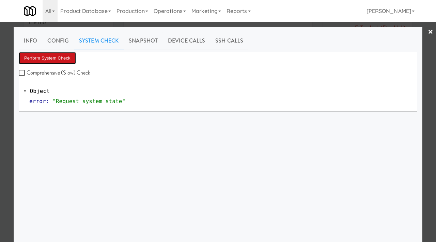
click at [58, 58] on button "Perform System Check" at bounding box center [47, 58] width 57 height 12
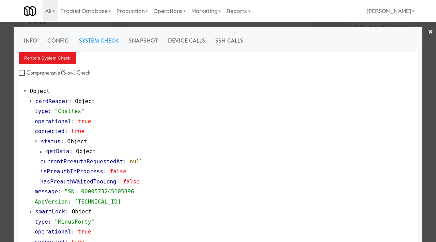
click at [431, 31] on link "×" at bounding box center [430, 32] width 5 height 21
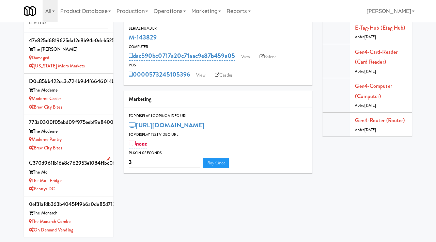
scroll to position [41, 0]
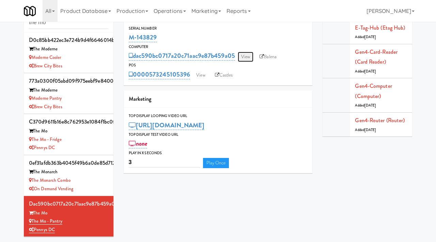
click at [248, 58] on link "View" at bounding box center [246, 57] width 16 height 10
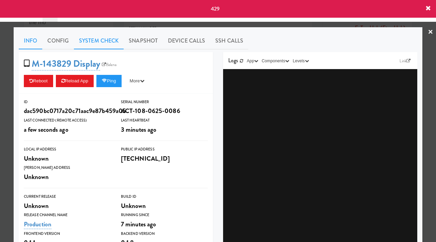
click at [99, 41] on link "System Check" at bounding box center [99, 40] width 50 height 17
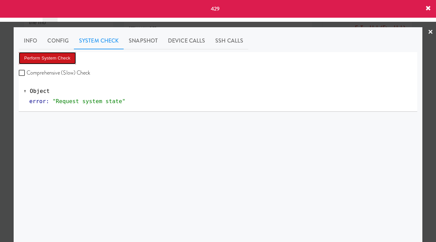
click at [60, 61] on button "Perform System Check" at bounding box center [47, 58] width 57 height 12
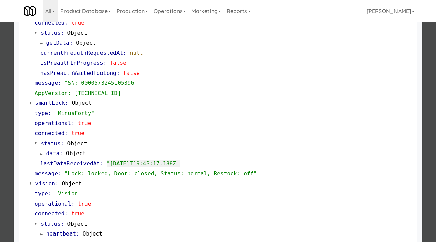
scroll to position [191, 0]
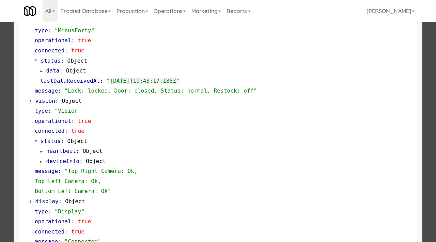
click at [428, 68] on div at bounding box center [218, 121] width 436 height 242
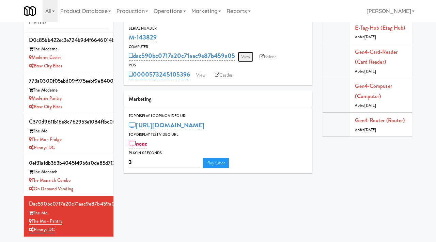
click at [248, 58] on link "View" at bounding box center [246, 57] width 16 height 10
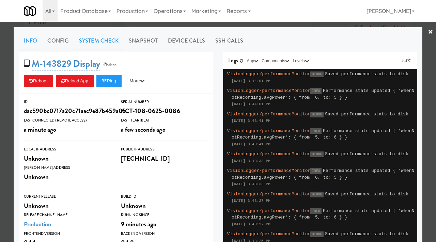
click at [92, 46] on link "System Check" at bounding box center [99, 40] width 50 height 17
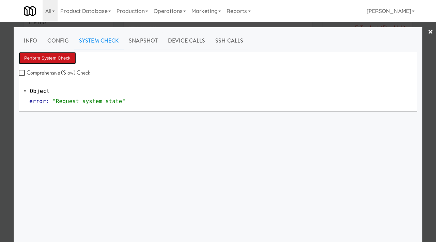
click at [45, 58] on button "Perform System Check" at bounding box center [47, 58] width 57 height 12
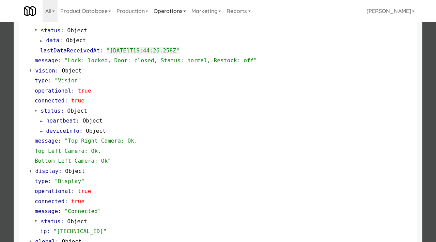
scroll to position [287, 0]
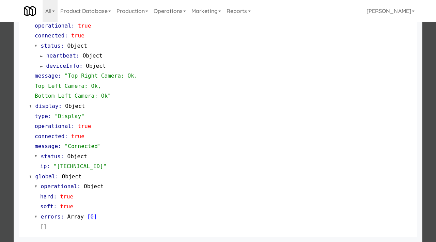
click at [7, 158] on div at bounding box center [218, 121] width 436 height 242
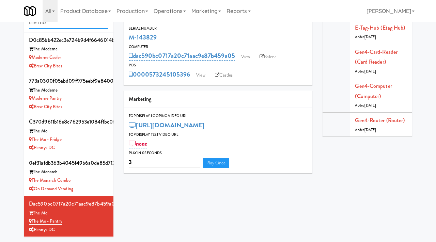
click at [65, 25] on input "the mo" at bounding box center [68, 22] width 79 height 13
type input "slade"
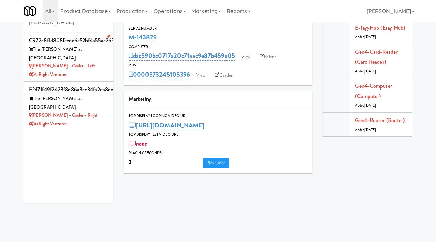
click at [98, 71] on div "AsRight Ventures" at bounding box center [68, 75] width 79 height 9
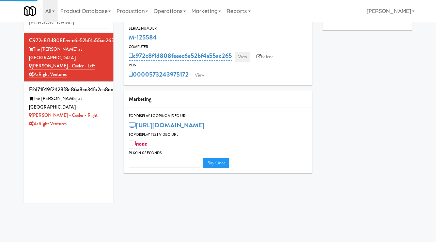
type input "3"
click at [242, 56] on link "View" at bounding box center [243, 57] width 16 height 10
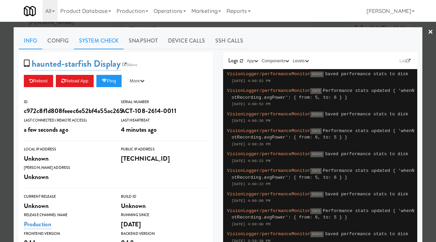
click at [99, 37] on link "System Check" at bounding box center [99, 40] width 50 height 17
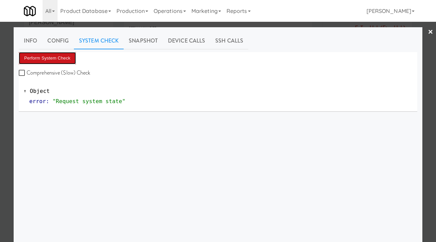
click at [58, 61] on button "Perform System Check" at bounding box center [47, 58] width 57 height 12
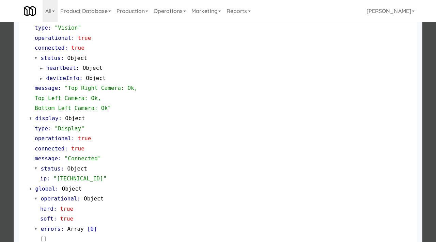
scroll to position [287, 0]
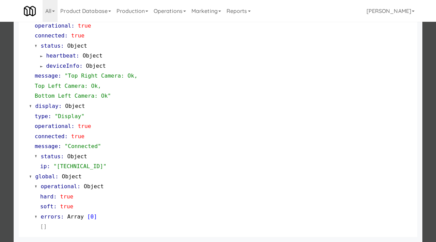
click at [0, 146] on div at bounding box center [218, 121] width 436 height 242
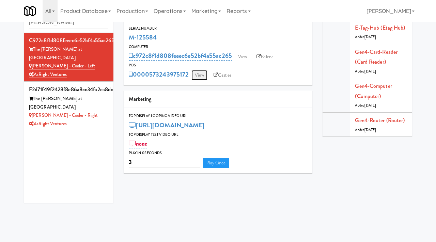
click at [201, 75] on link "View" at bounding box center [199, 75] width 16 height 10
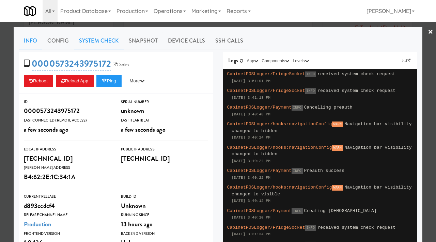
click at [101, 42] on link "System Check" at bounding box center [99, 40] width 50 height 17
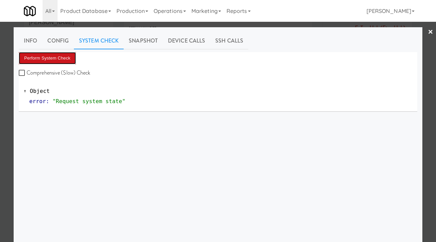
click at [49, 59] on button "Perform System Check" at bounding box center [47, 58] width 57 height 12
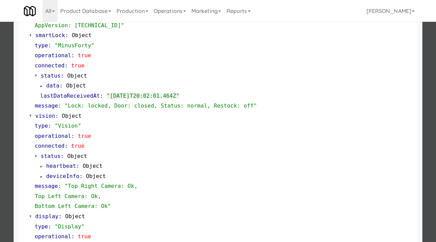
scroll to position [287, 0]
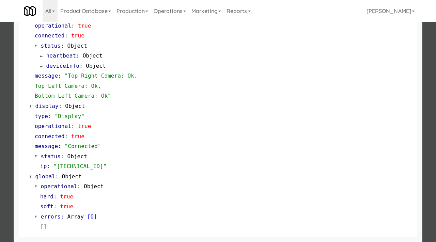
click at [7, 92] on div at bounding box center [218, 121] width 436 height 242
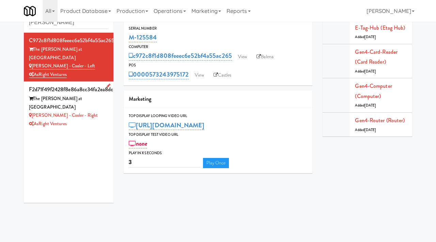
click at [95, 111] on div "Slade - Cooler - Right" at bounding box center [68, 115] width 79 height 9
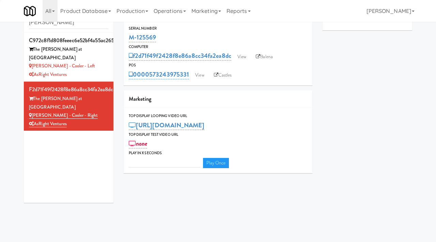
type input "3"
click at [238, 60] on link "View" at bounding box center [242, 57] width 16 height 10
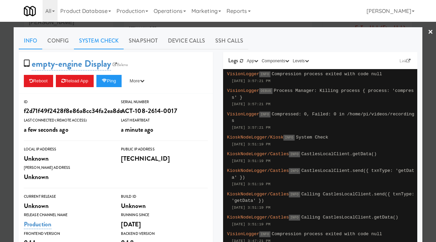
click at [101, 39] on link "System Check" at bounding box center [99, 40] width 50 height 17
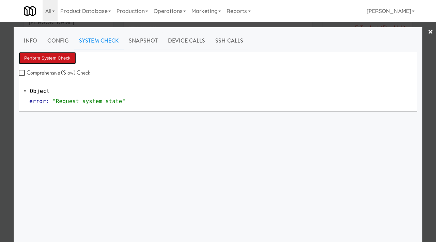
click at [66, 60] on button "Perform System Check" at bounding box center [47, 58] width 57 height 12
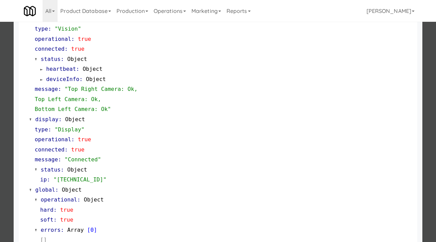
scroll to position [287, 0]
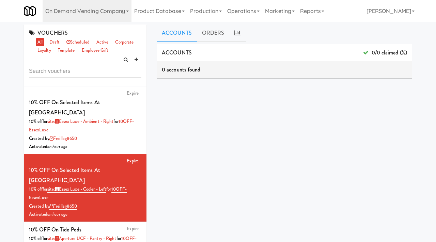
scroll to position [44, 0]
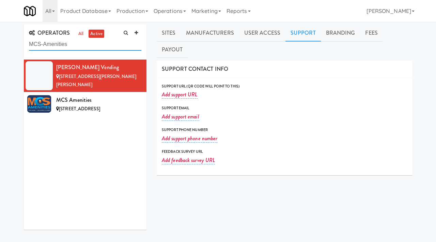
drag, startPoint x: 86, startPoint y: 49, endPoint x: 22, endPoint y: 43, distance: 64.0
click at [22, 43] on div "OPERATORS all active MCS-Amenities [PERSON_NAME] Vending [STREET_ADDRESS][PERSO…" at bounding box center [85, 130] width 133 height 211
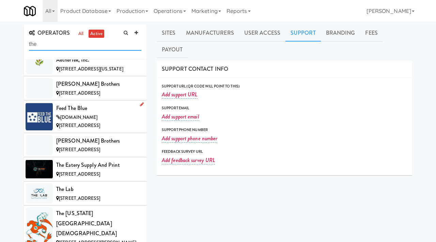
scroll to position [57, 0]
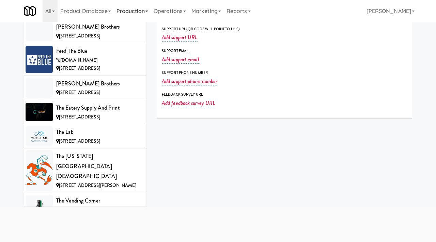
type input "the"
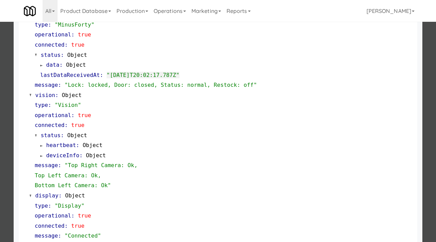
scroll to position [287, 0]
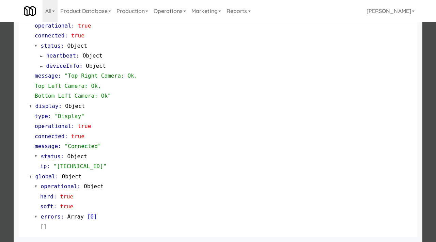
click at [0, 123] on div at bounding box center [218, 121] width 436 height 242
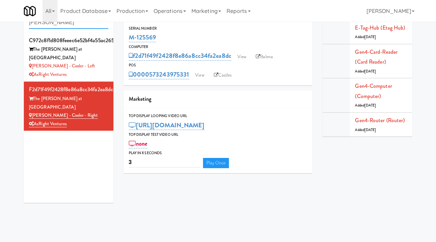
click at [75, 26] on input "[PERSON_NAME]" at bounding box center [68, 22] width 79 height 13
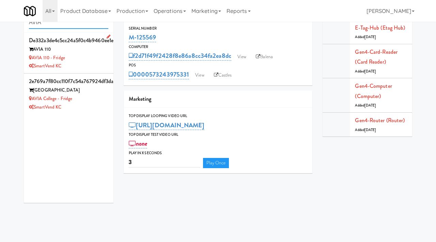
type input "AVIA"
click at [103, 61] on div "AVIA 110 - Fridge" at bounding box center [68, 58] width 79 height 9
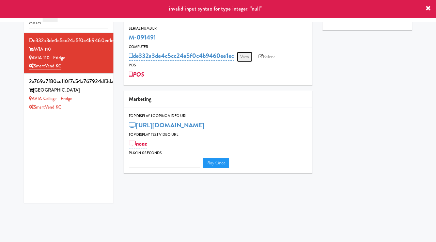
click at [243, 56] on link "View" at bounding box center [245, 57] width 16 height 10
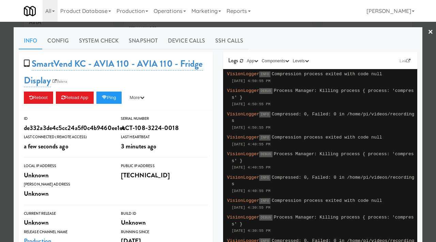
click at [432, 31] on link "×" at bounding box center [430, 32] width 5 height 21
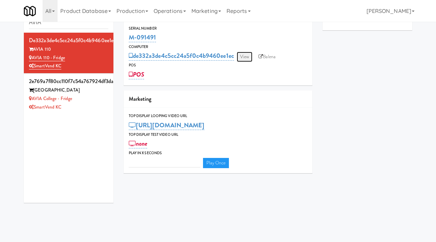
click at [246, 58] on link "View" at bounding box center [245, 57] width 16 height 10
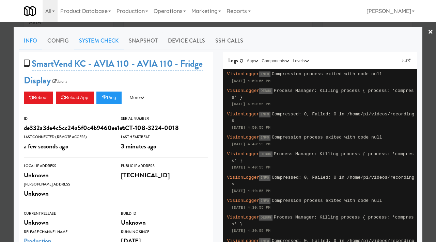
click at [109, 46] on link "System Check" at bounding box center [99, 40] width 50 height 17
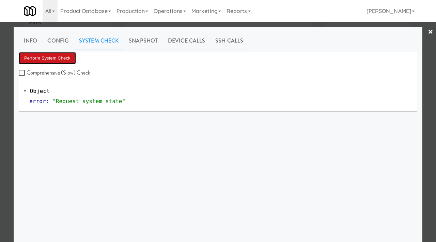
click at [63, 59] on button "Perform System Check" at bounding box center [47, 58] width 57 height 12
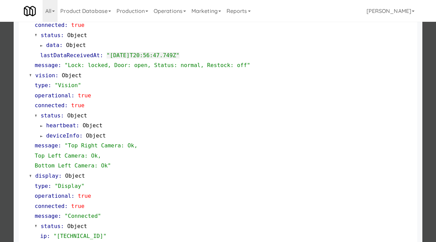
scroll to position [287, 0]
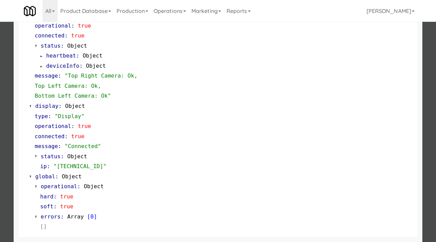
click at [0, 148] on div at bounding box center [218, 121] width 436 height 242
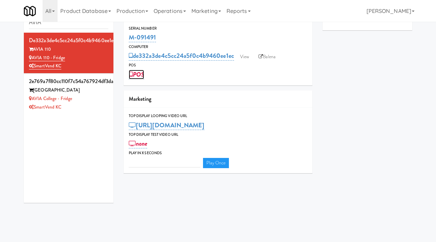
click at [143, 76] on link "POS" at bounding box center [136, 75] width 15 height 10
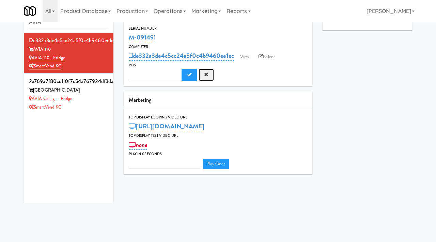
click at [203, 75] on button "Cancel" at bounding box center [206, 75] width 15 height 12
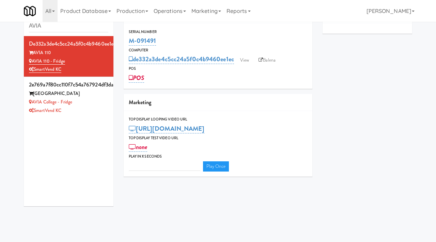
scroll to position [17, 0]
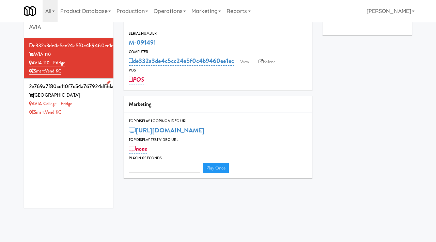
click at [89, 109] on div "SmartVend KC" at bounding box center [68, 112] width 79 height 9
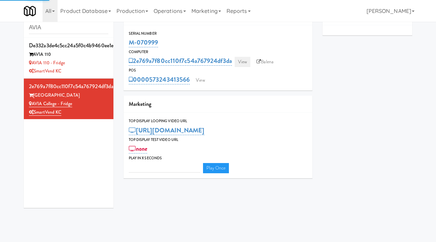
type input "3"
click at [243, 61] on link "View" at bounding box center [243, 62] width 16 height 10
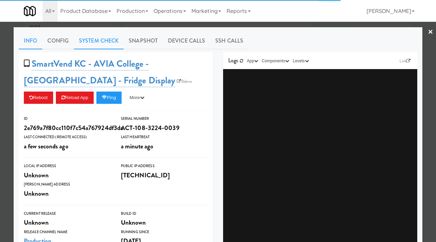
click at [94, 46] on link "System Check" at bounding box center [99, 40] width 50 height 17
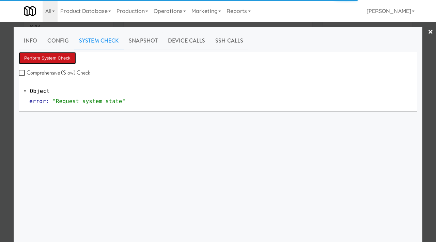
click at [61, 59] on button "Perform System Check" at bounding box center [47, 58] width 57 height 12
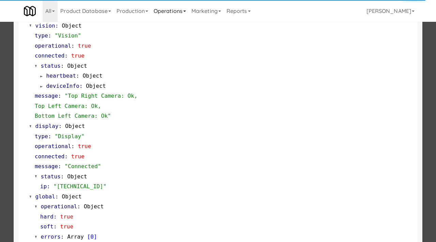
scroll to position [287, 0]
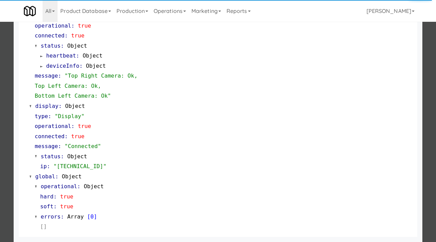
click at [4, 136] on div at bounding box center [218, 121] width 436 height 242
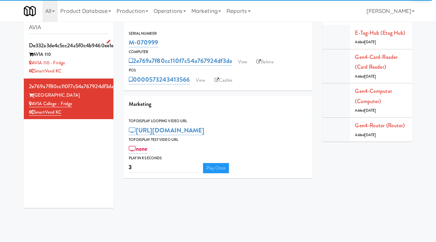
click at [89, 61] on div "AVIA 110 - Fridge" at bounding box center [68, 63] width 79 height 9
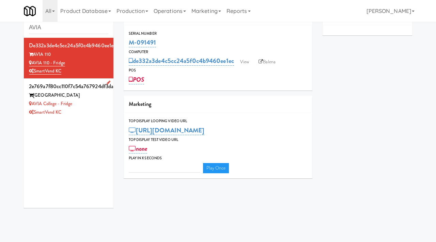
click at [93, 108] on div "SmartVend KC" at bounding box center [68, 112] width 79 height 9
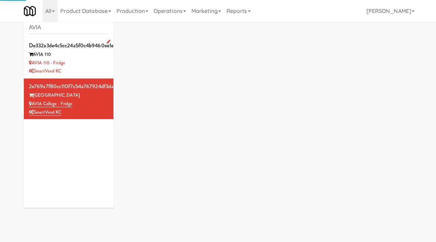
click at [96, 59] on div "AVIA 110 - Fridge" at bounding box center [68, 63] width 79 height 9
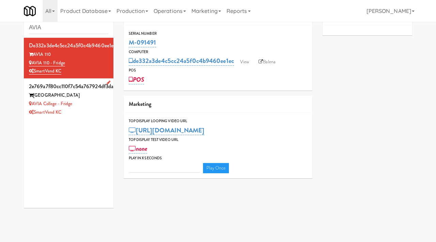
click at [95, 98] on div "AVIA College" at bounding box center [68, 95] width 79 height 9
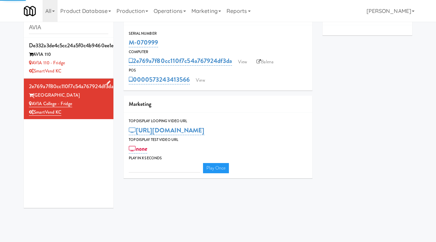
type input "3"
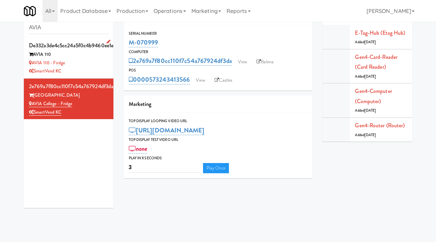
drag, startPoint x: 71, startPoint y: 62, endPoint x: 33, endPoint y: 62, distance: 38.5
click at [33, 62] on div "AVIA 110 - Fridge" at bounding box center [68, 63] width 79 height 9
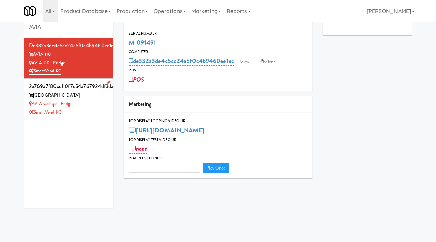
click at [99, 102] on div "AVIA College - Fridge" at bounding box center [68, 104] width 79 height 9
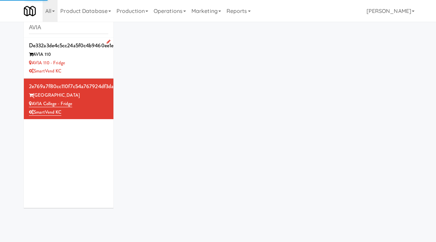
click at [97, 65] on div "AVIA 110 - Fridge" at bounding box center [68, 63] width 79 height 9
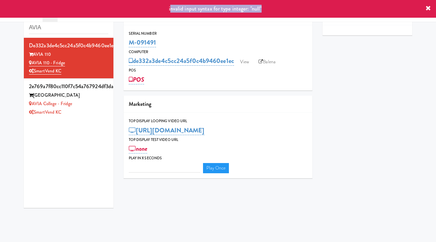
drag, startPoint x: 268, startPoint y: 7, endPoint x: 170, endPoint y: 10, distance: 97.5
click at [170, 10] on div "invalid input syntax for type integer: "null"" at bounding box center [218, 9] width 436 height 18
copy span "nvalid input syntax for type integer: "null""
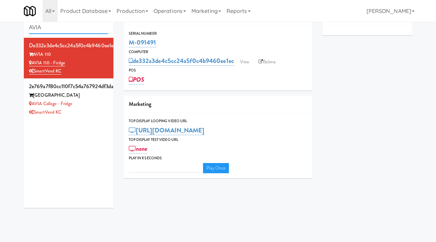
click at [57, 29] on input "AVIA" at bounding box center [68, 27] width 79 height 13
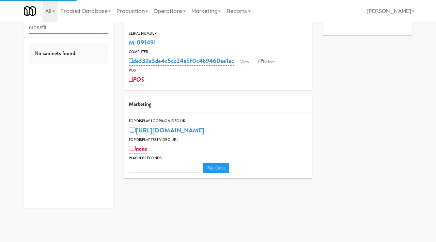
type input "crossfit"
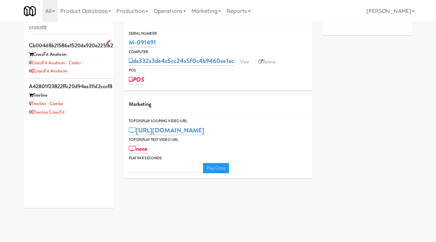
click at [96, 69] on div "CrossFit Anaheim" at bounding box center [68, 71] width 79 height 9
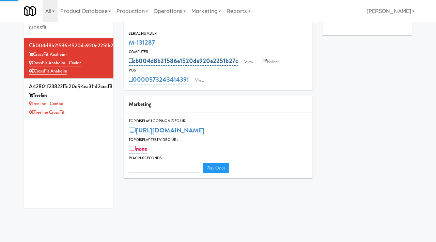
type input "3"
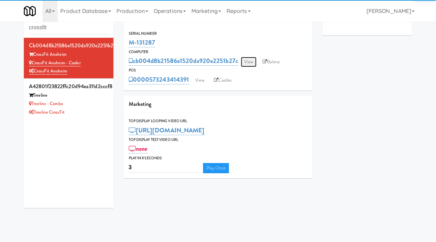
click at [248, 61] on link "View" at bounding box center [249, 62] width 16 height 10
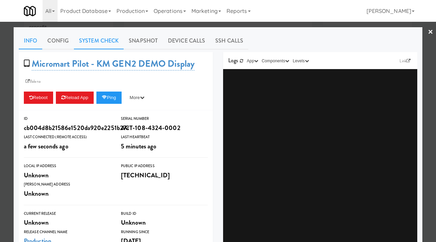
click at [93, 43] on link "System Check" at bounding box center [99, 40] width 50 height 17
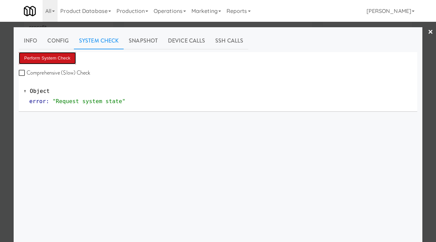
click at [50, 54] on button "Perform System Check" at bounding box center [47, 58] width 57 height 12
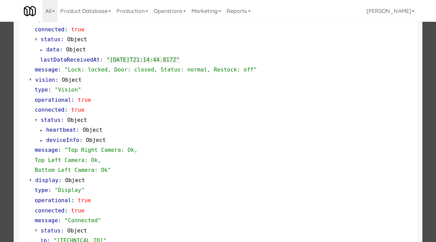
scroll to position [267, 0]
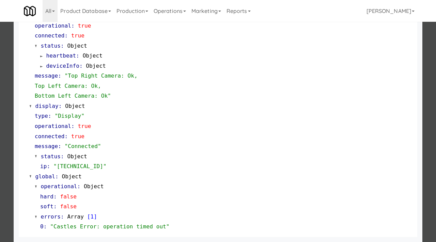
click at [0, 142] on div at bounding box center [218, 121] width 436 height 242
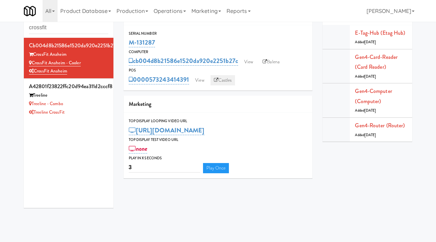
click at [227, 81] on link "Castles" at bounding box center [223, 80] width 25 height 10
click at [251, 60] on link "View" at bounding box center [249, 62] width 16 height 10
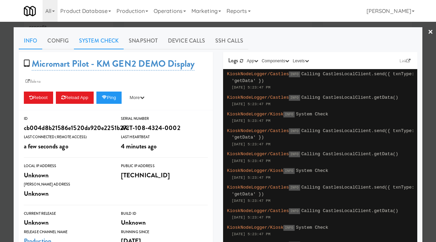
click at [109, 39] on link "System Check" at bounding box center [99, 40] width 50 height 17
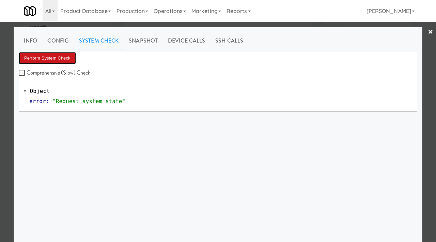
click at [63, 59] on button "Perform System Check" at bounding box center [47, 58] width 57 height 12
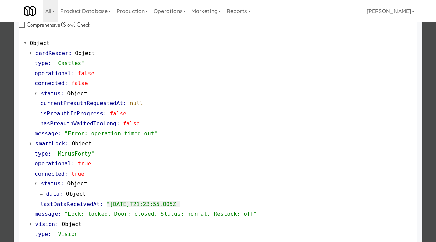
scroll to position [267, 0]
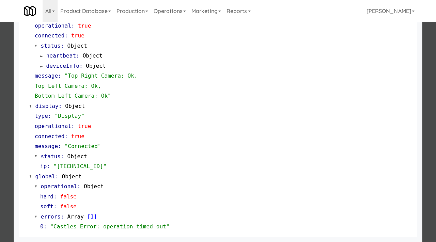
click at [0, 64] on div at bounding box center [218, 121] width 436 height 242
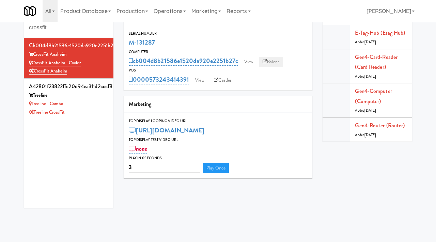
click at [273, 61] on link "Balena" at bounding box center [271, 62] width 24 height 10
drag, startPoint x: 61, startPoint y: 31, endPoint x: 10, endPoint y: 27, distance: 51.6
click at [10, 27] on div "Cabinets crossfit cb004d8b21586e1520da920e2251b27c CrossFit Anaheim CrossFit An…" at bounding box center [218, 110] width 436 height 205
type input "vy"
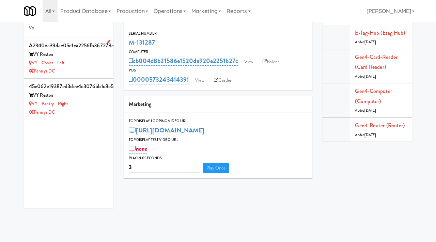
click at [84, 64] on div "VY - Cooler - Left" at bounding box center [68, 63] width 79 height 9
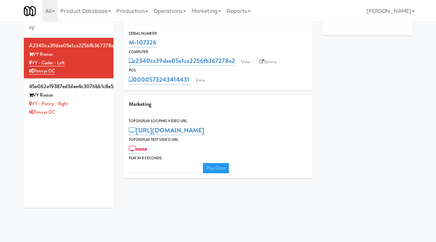
type input "3"
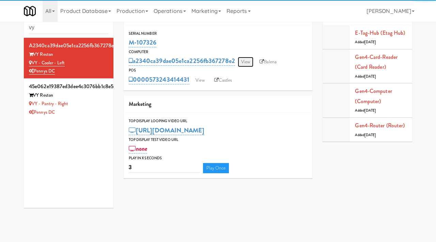
click at [247, 63] on link "View" at bounding box center [246, 62] width 16 height 10
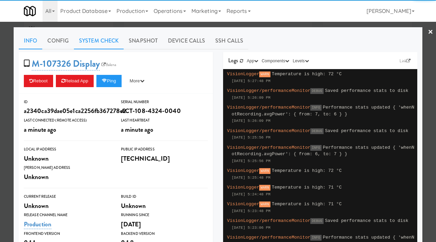
click at [108, 44] on link "System Check" at bounding box center [99, 40] width 50 height 17
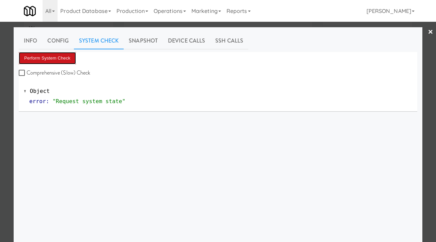
click at [58, 55] on button "Perform System Check" at bounding box center [47, 58] width 57 height 12
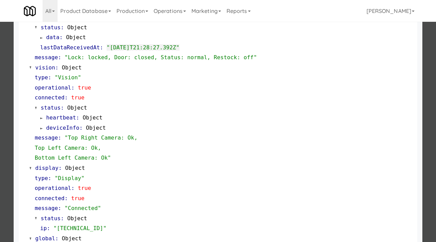
scroll to position [287, 0]
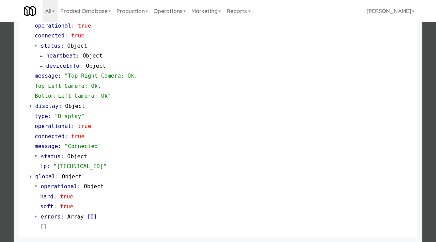
click at [0, 120] on div at bounding box center [218, 121] width 436 height 242
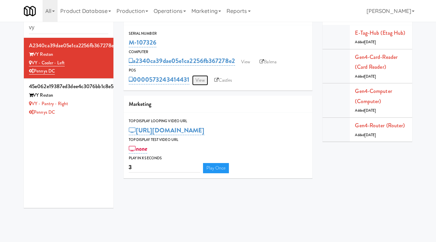
click at [203, 82] on link "View" at bounding box center [200, 80] width 16 height 10
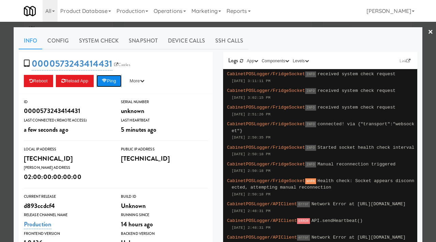
click at [114, 80] on button "Ping" at bounding box center [108, 81] width 25 height 12
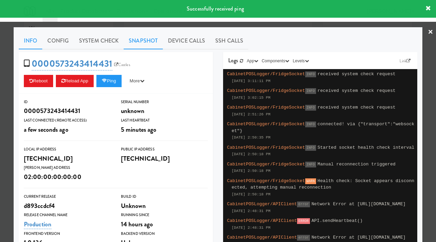
click at [147, 45] on link "Snapshot" at bounding box center [143, 40] width 39 height 17
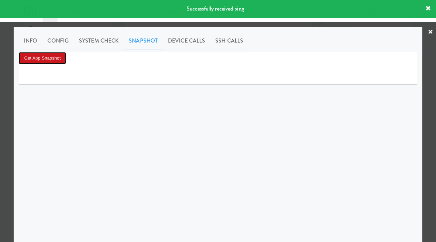
click at [59, 59] on button "Get App Snapshot" at bounding box center [42, 58] width 47 height 12
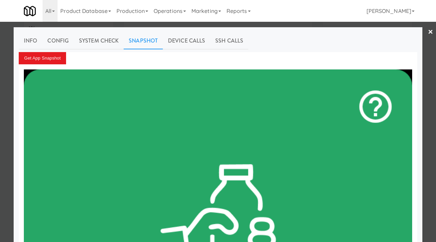
click at [0, 73] on div at bounding box center [218, 121] width 436 height 242
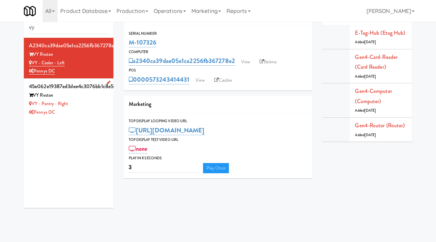
click at [73, 106] on div "VY - Pantry - Right" at bounding box center [68, 104] width 79 height 9
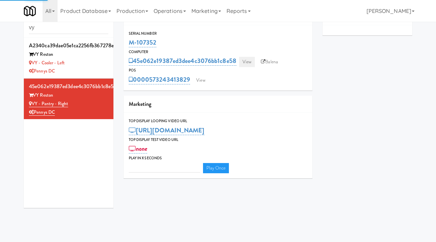
type input "3"
click at [255, 58] on link "View" at bounding box center [247, 62] width 16 height 10
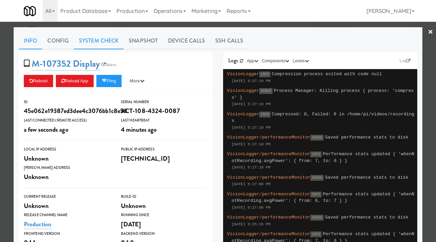
click at [108, 43] on link "System Check" at bounding box center [99, 40] width 50 height 17
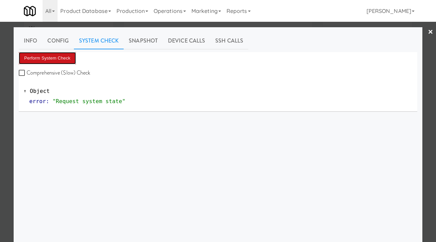
click at [57, 58] on button "Perform System Check" at bounding box center [47, 58] width 57 height 12
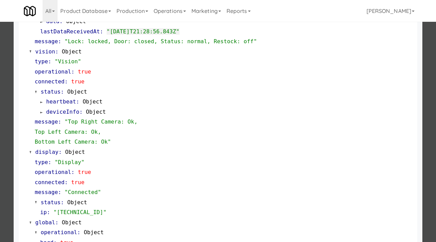
scroll to position [287, 0]
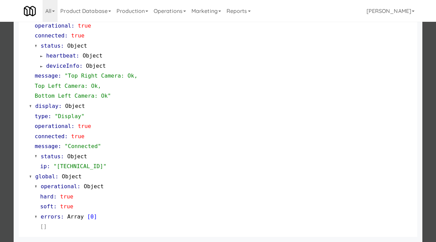
click at [0, 123] on div at bounding box center [218, 121] width 436 height 242
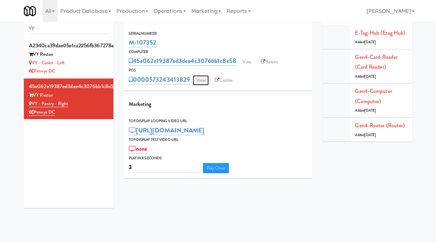
click at [201, 80] on link "View" at bounding box center [201, 80] width 16 height 10
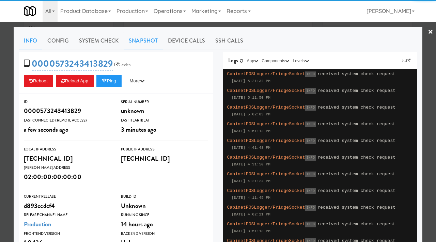
click at [154, 39] on link "Snapshot" at bounding box center [143, 40] width 39 height 17
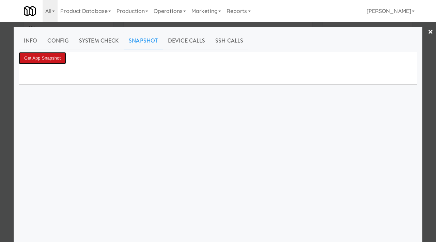
click at [54, 52] on button "Get App Snapshot" at bounding box center [42, 58] width 47 height 12
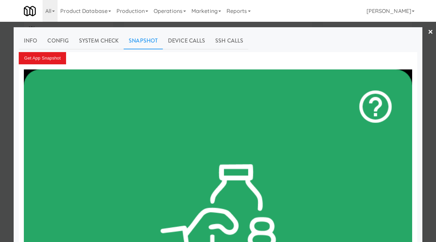
click at [0, 91] on div at bounding box center [218, 121] width 436 height 242
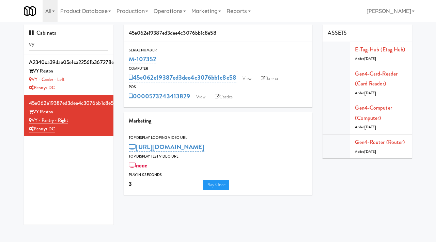
scroll to position [17, 0]
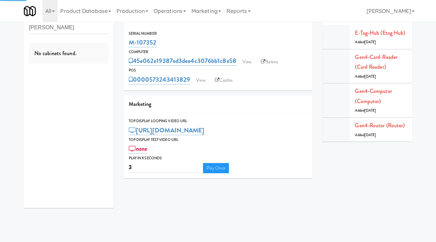
type input "[PERSON_NAME]"
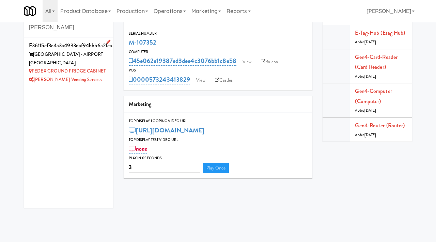
click at [92, 63] on div "[GEOGRAPHIC_DATA] - AIRPORT [GEOGRAPHIC_DATA]" at bounding box center [68, 58] width 79 height 17
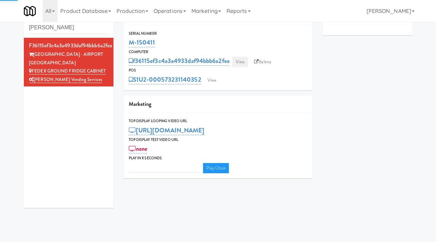
type input "3"
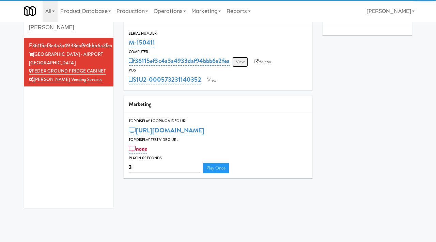
click at [243, 61] on link "View" at bounding box center [240, 62] width 16 height 10
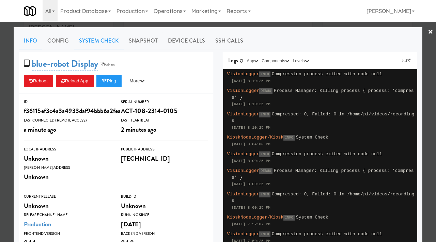
click at [90, 38] on link "System Check" at bounding box center [99, 40] width 50 height 17
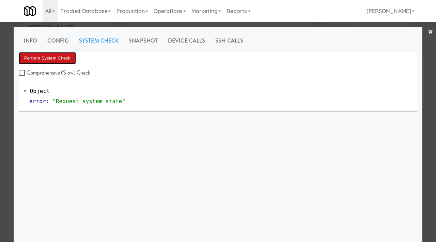
click at [50, 59] on button "Perform System Check" at bounding box center [47, 58] width 57 height 12
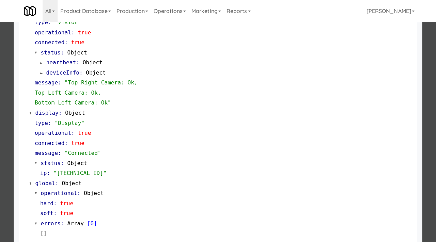
scroll to position [287, 0]
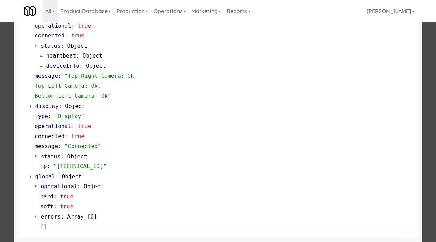
click at [9, 134] on div at bounding box center [218, 121] width 436 height 242
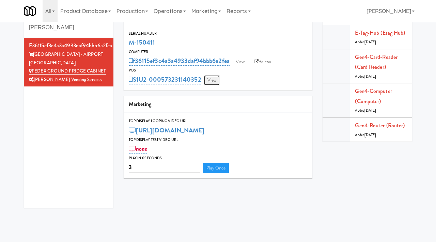
click at [214, 80] on link "View" at bounding box center [212, 80] width 16 height 10
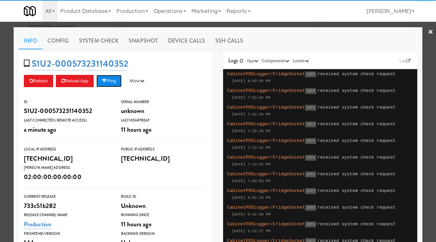
click at [112, 76] on button "Ping" at bounding box center [108, 81] width 25 height 12
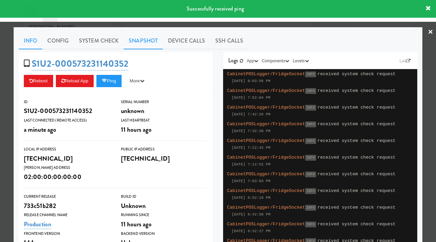
click at [138, 40] on link "Snapshot" at bounding box center [143, 40] width 39 height 17
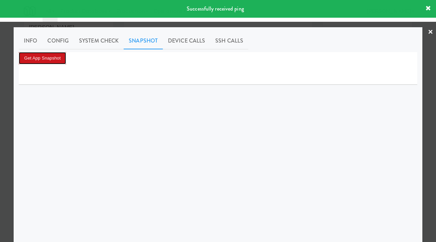
click at [50, 57] on button "Get App Snapshot" at bounding box center [42, 58] width 47 height 12
